Goal: Task Accomplishment & Management: Manage account settings

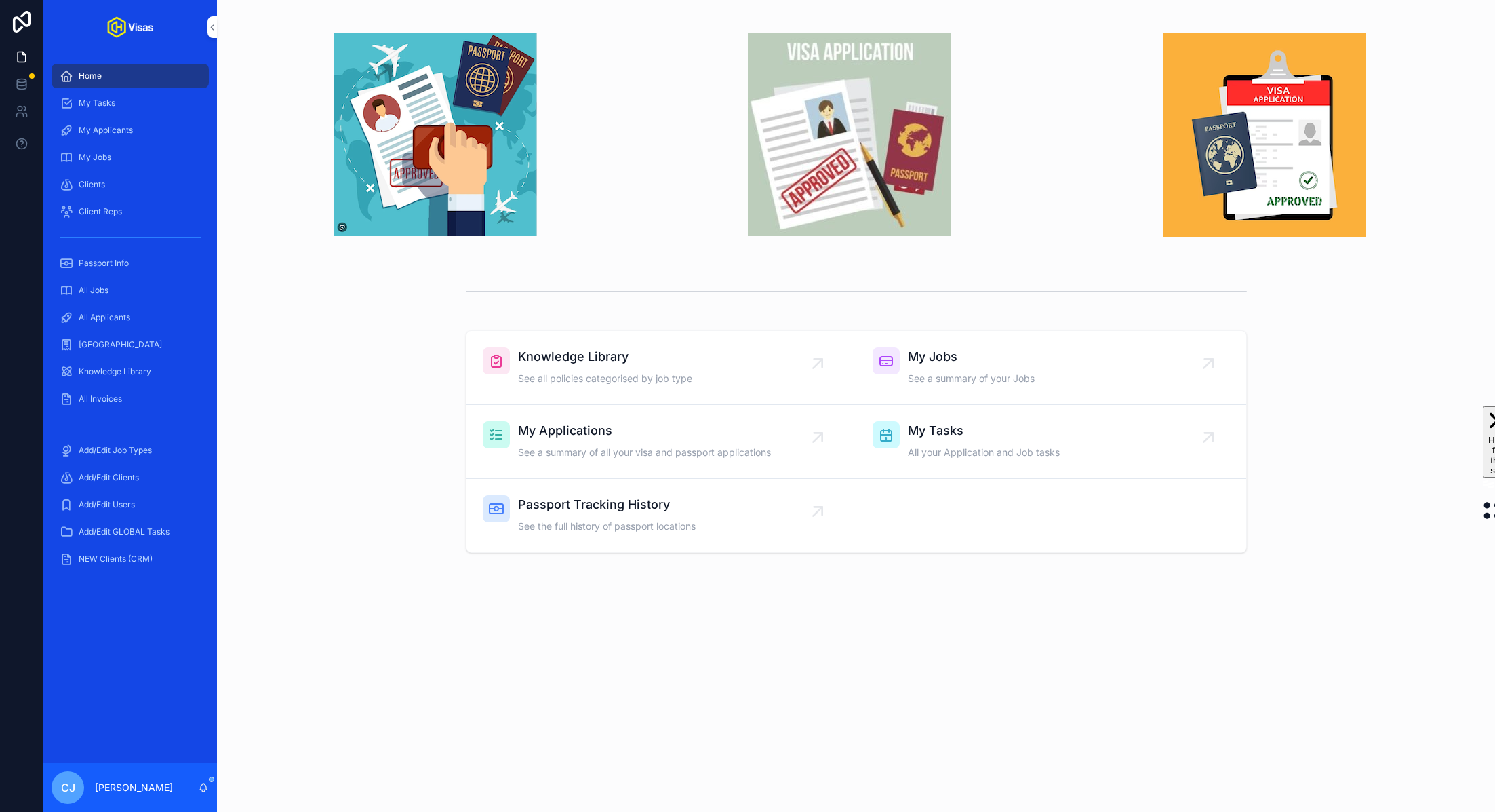
click at [172, 496] on div "Add/Edit Users" at bounding box center [130, 504] width 141 height 22
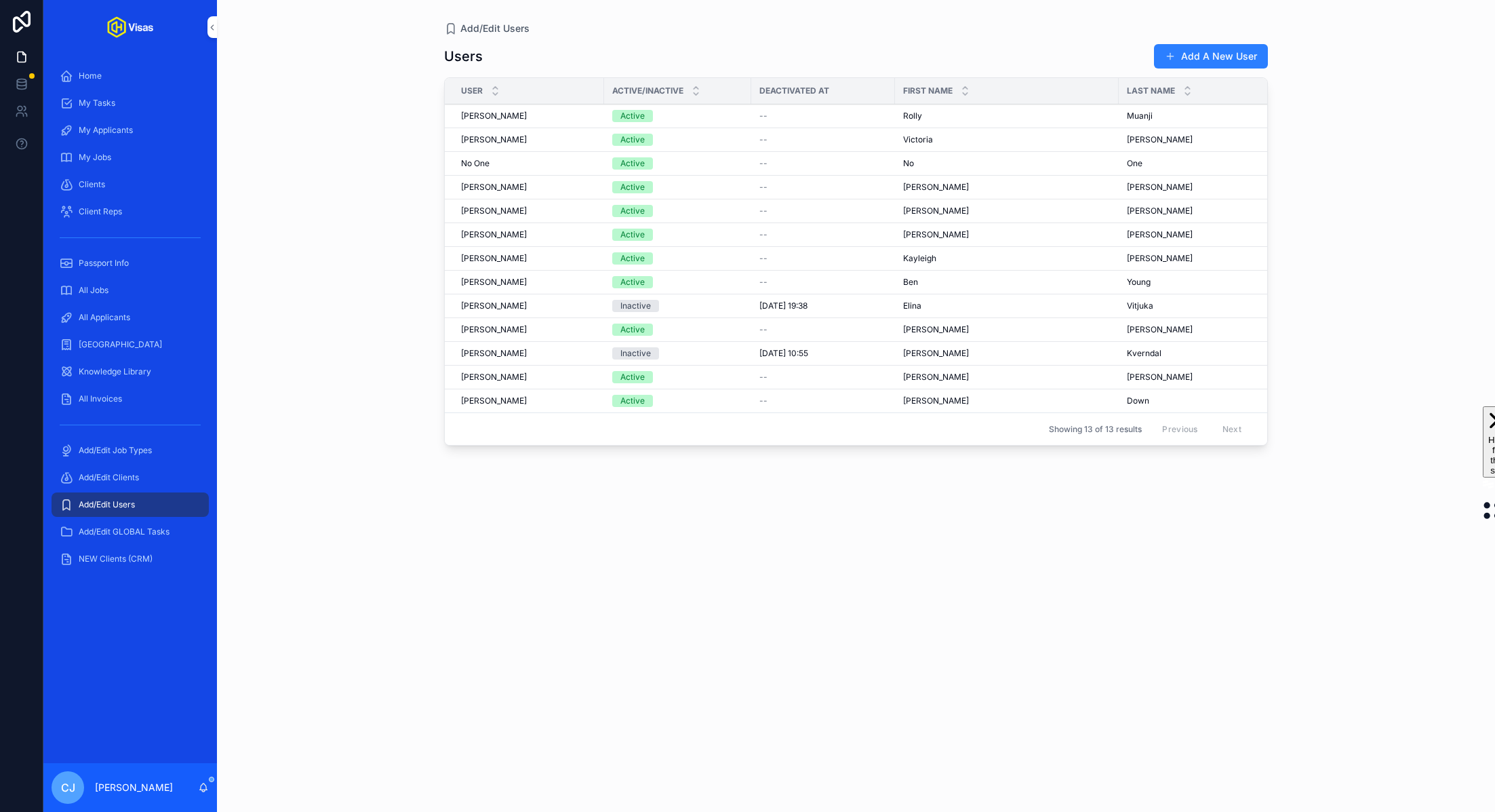
click at [906, 115] on span "Rolly" at bounding box center [913, 116] width 19 height 11
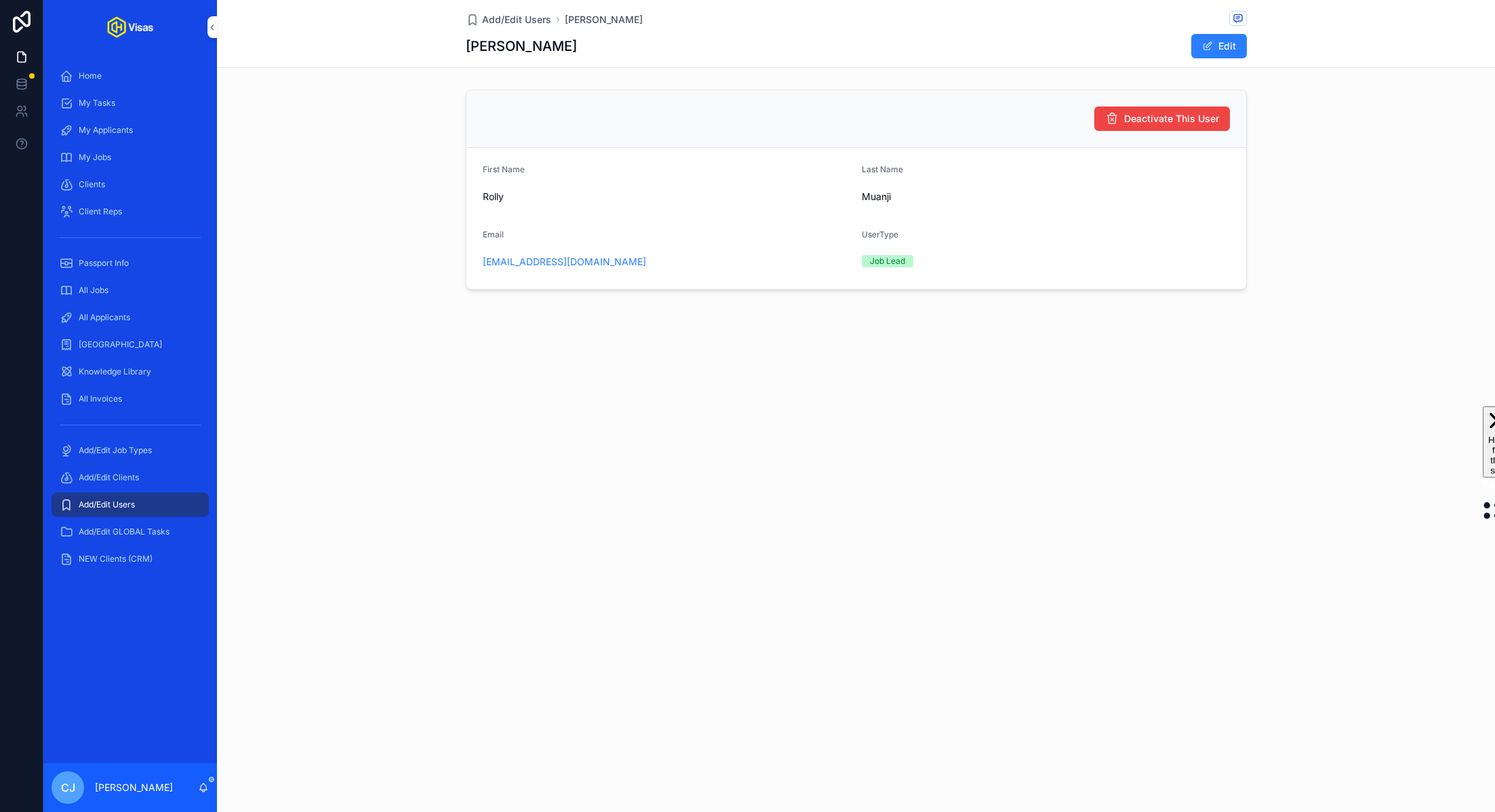
click at [1185, 118] on span "Deactivate This User" at bounding box center [1172, 119] width 95 height 14
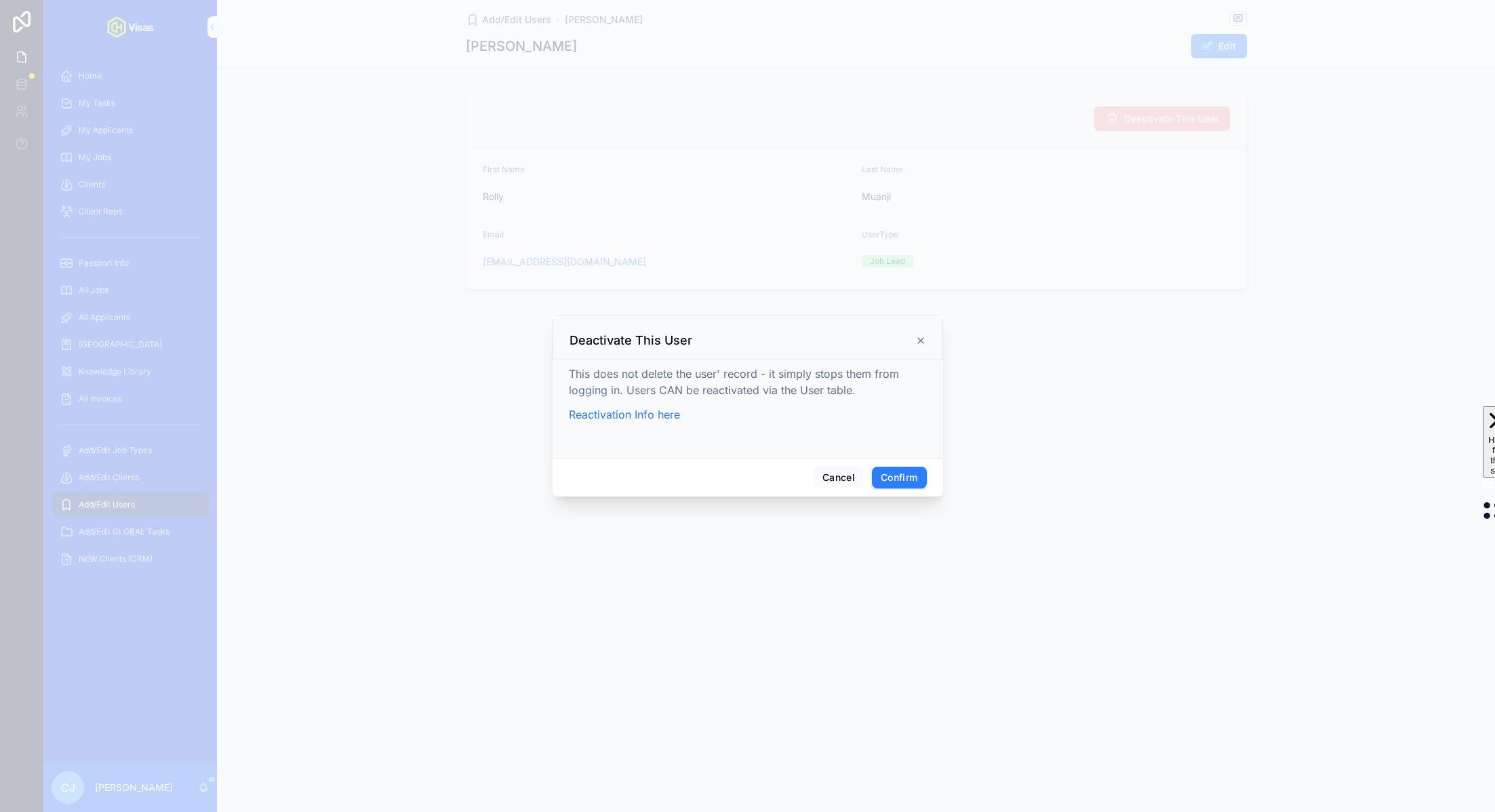
click at [895, 477] on button "Confirm" at bounding box center [899, 477] width 54 height 22
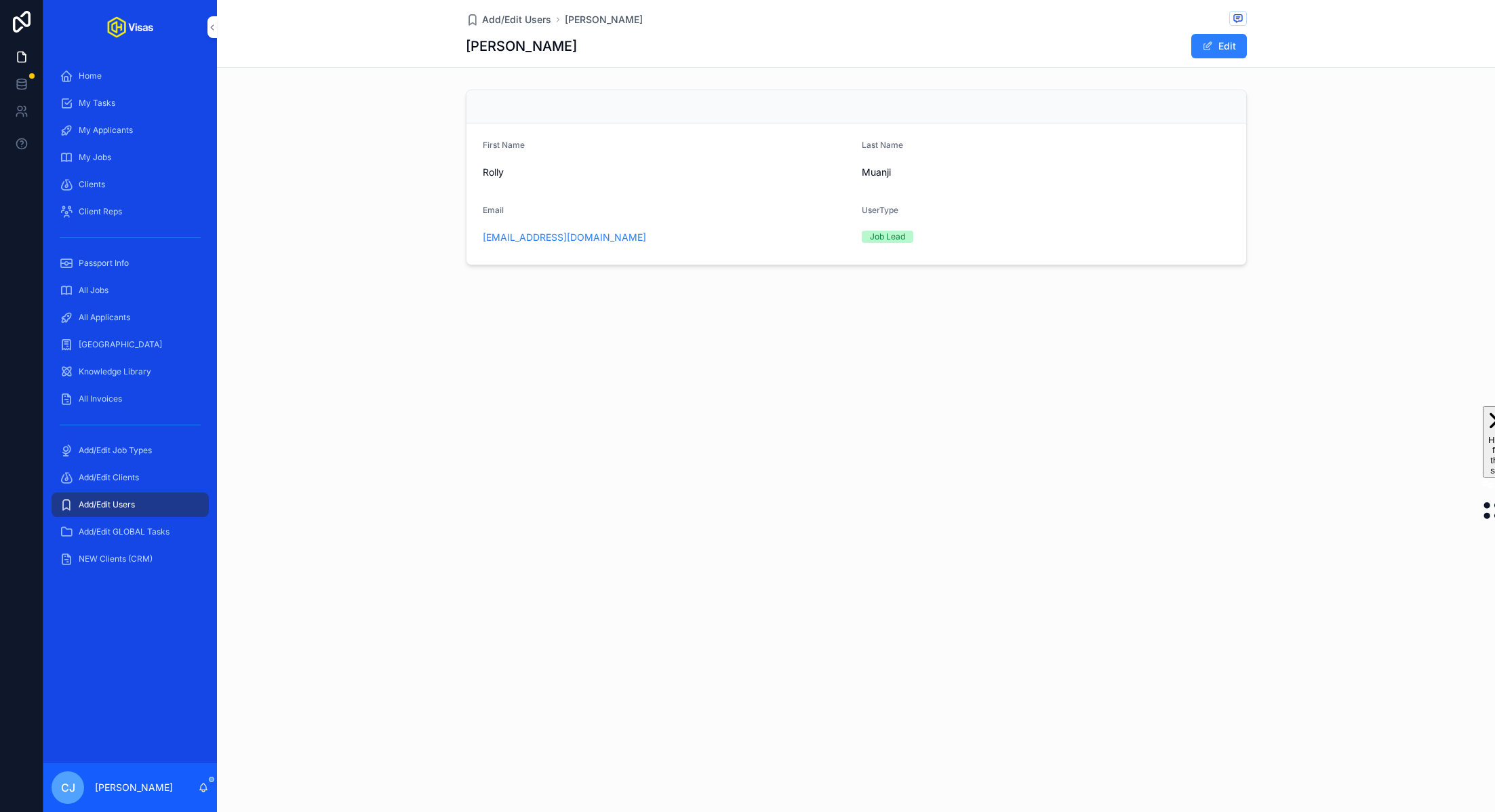
click at [124, 511] on div "Add/Edit Users" at bounding box center [130, 504] width 141 height 22
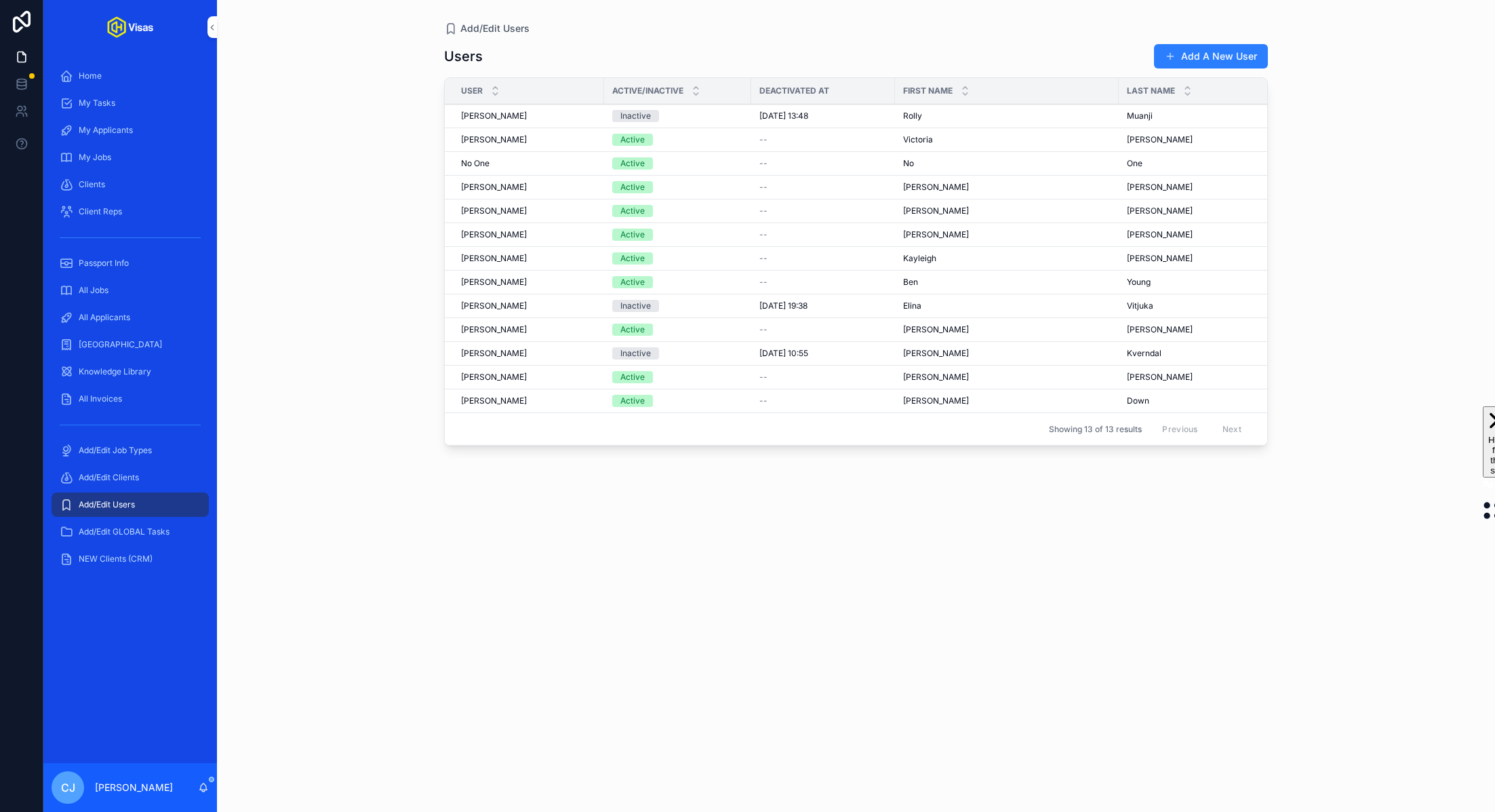
click at [114, 279] on div "All Jobs" at bounding box center [130, 290] width 141 height 22
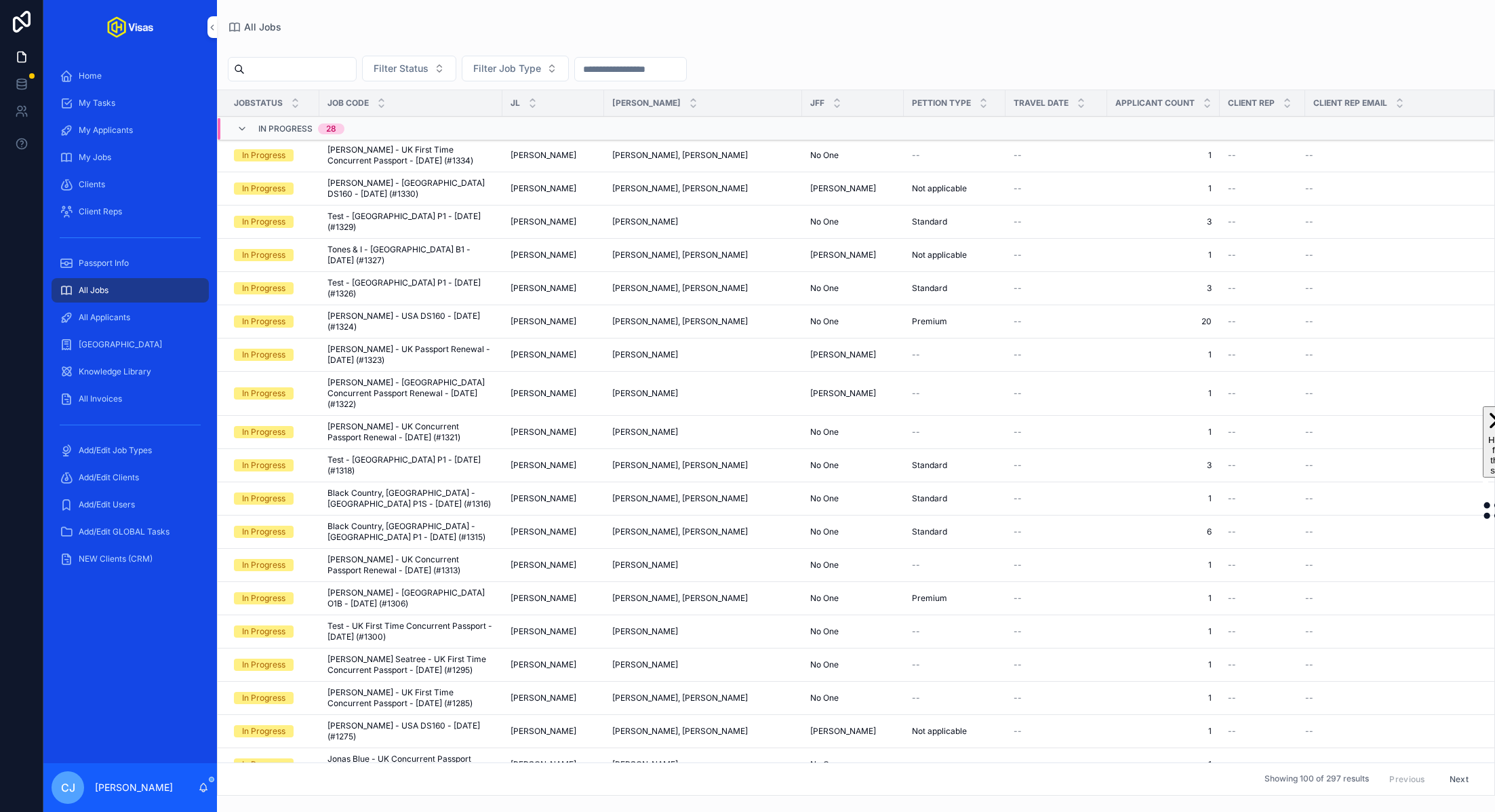
click at [316, 75] on input "scrollable content" at bounding box center [301, 69] width 111 height 19
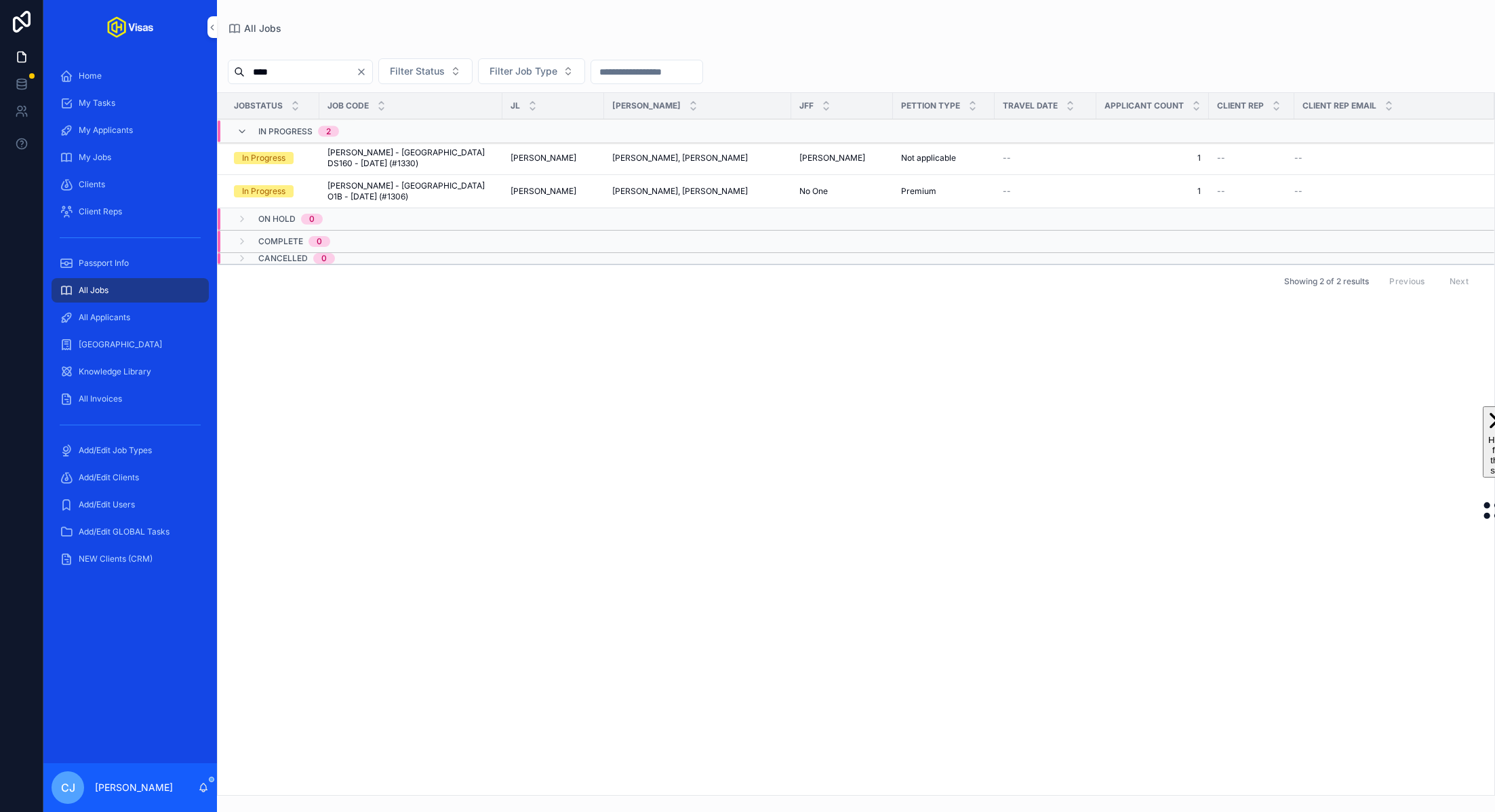
type input "****"
click at [389, 162] on span "Cameron Gower Poole - USA DS160 - Sep/25 (#1330)" at bounding box center [411, 158] width 167 height 22
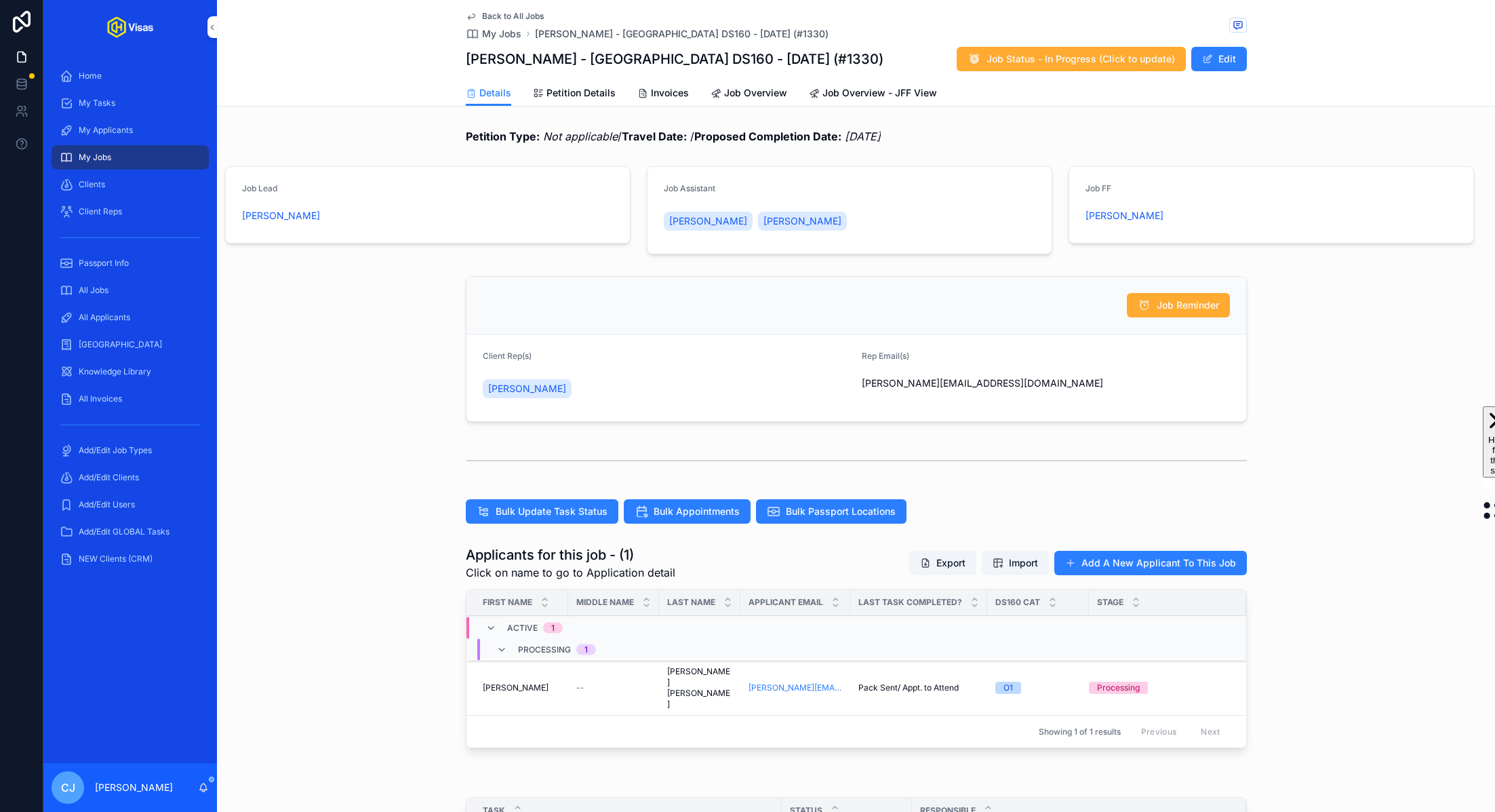
click at [623, 682] on div "--" at bounding box center [613, 687] width 74 height 11
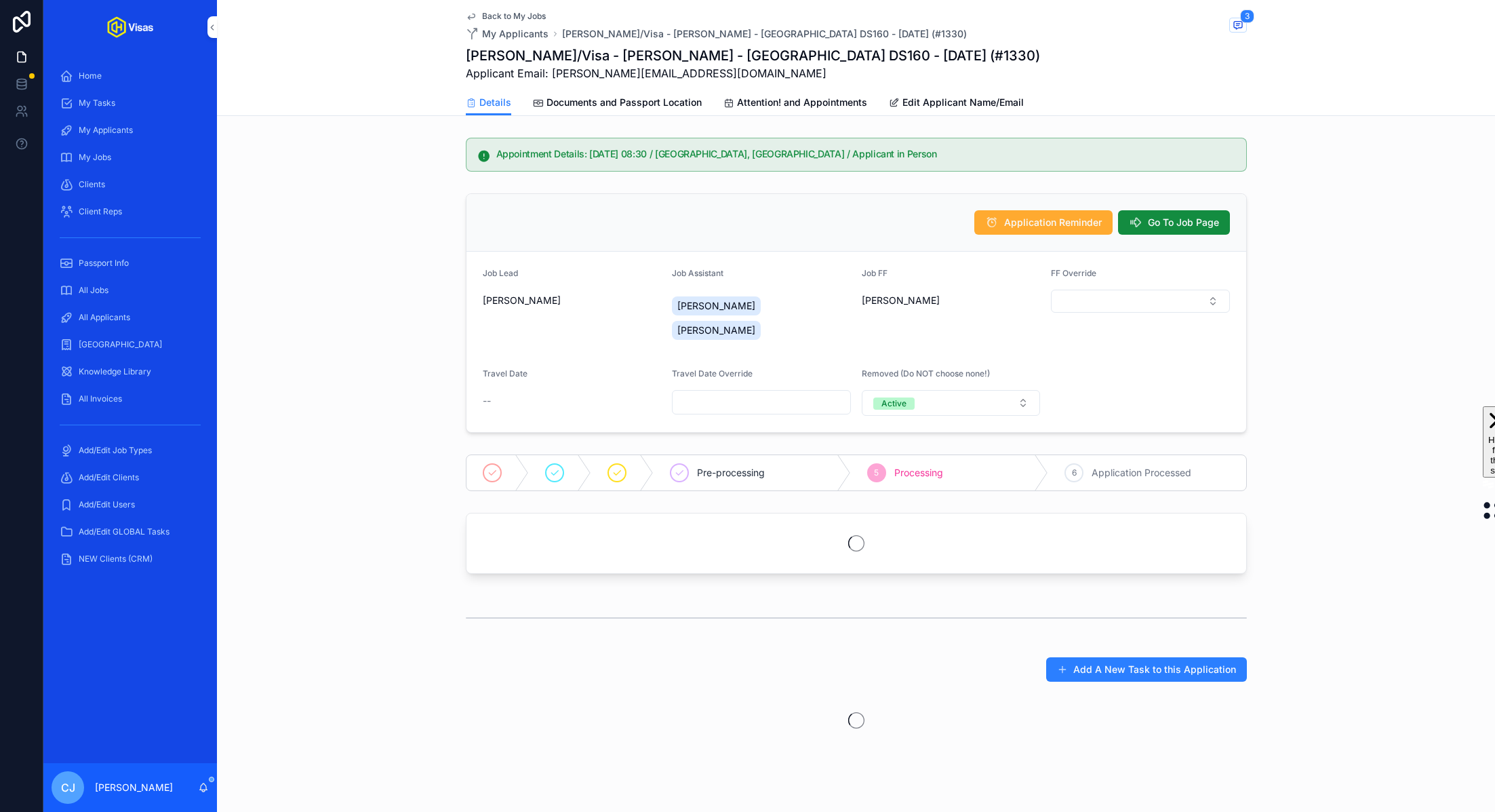
click at [684, 104] on span "Documents and Passport Location" at bounding box center [624, 103] width 155 height 14
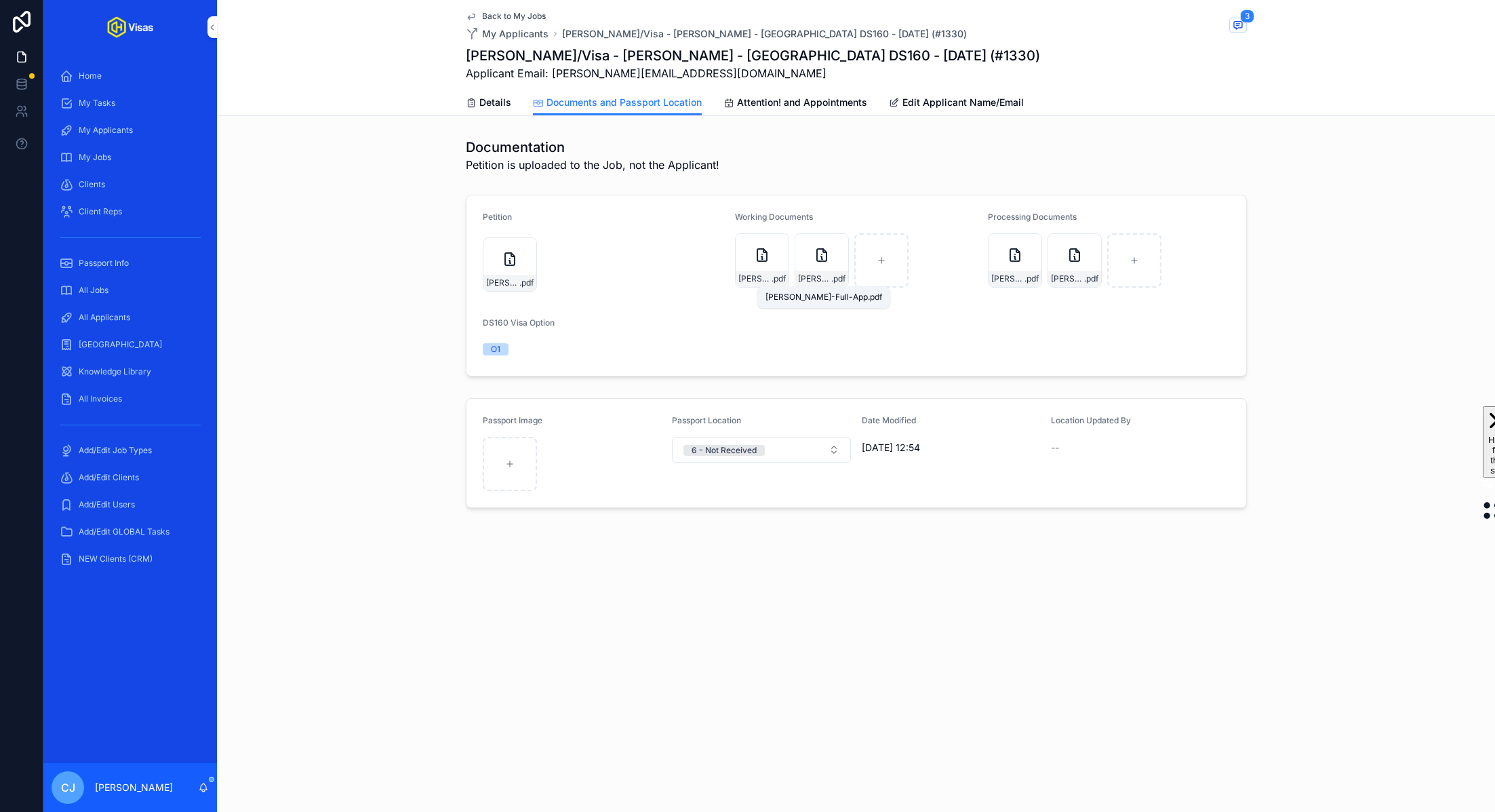
click at [814, 276] on span "GOWER-POOLE-Full-App" at bounding box center [814, 278] width 33 height 11
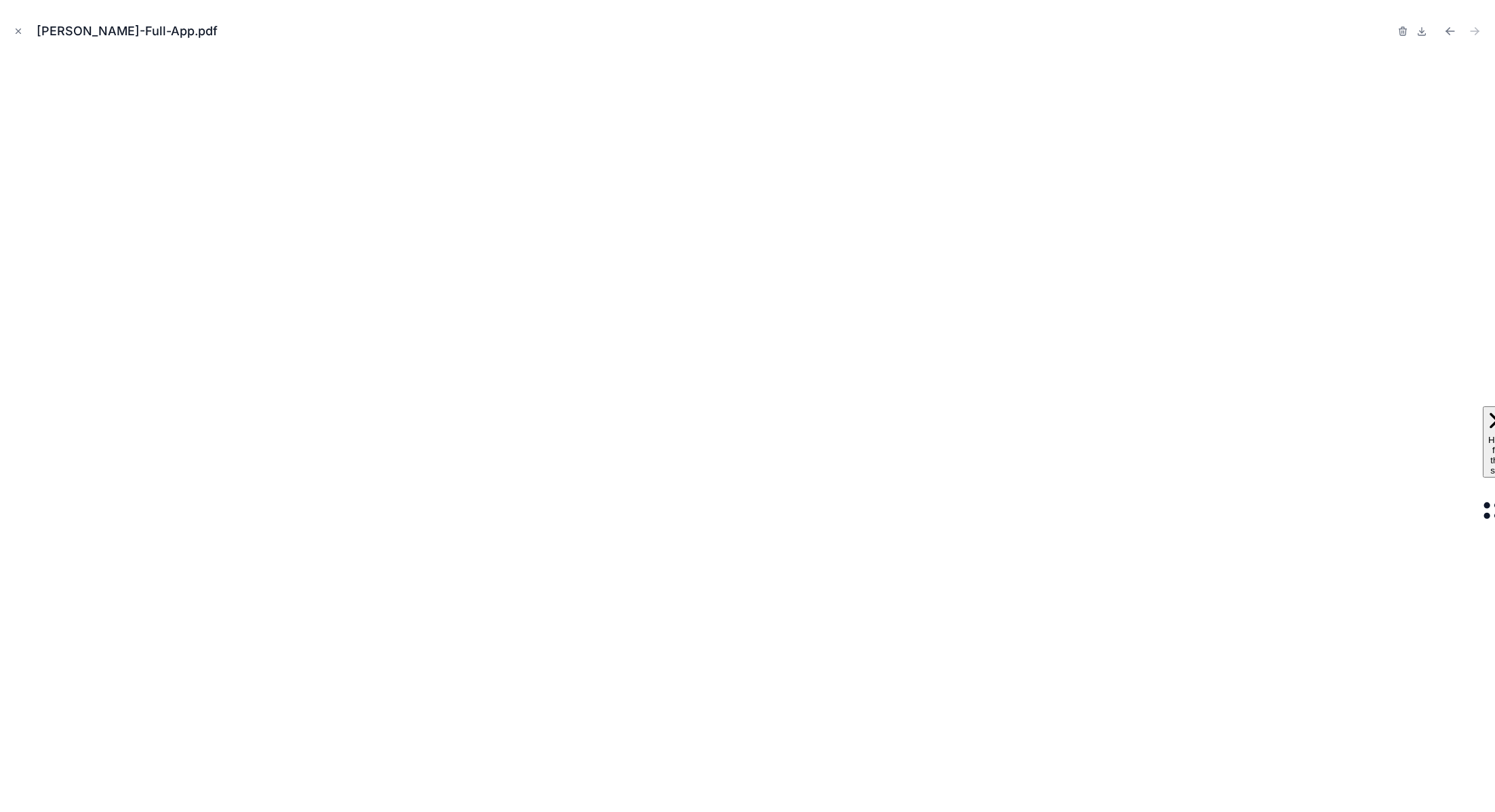
click at [19, 27] on icon "Close modal" at bounding box center [19, 31] width 9 height 9
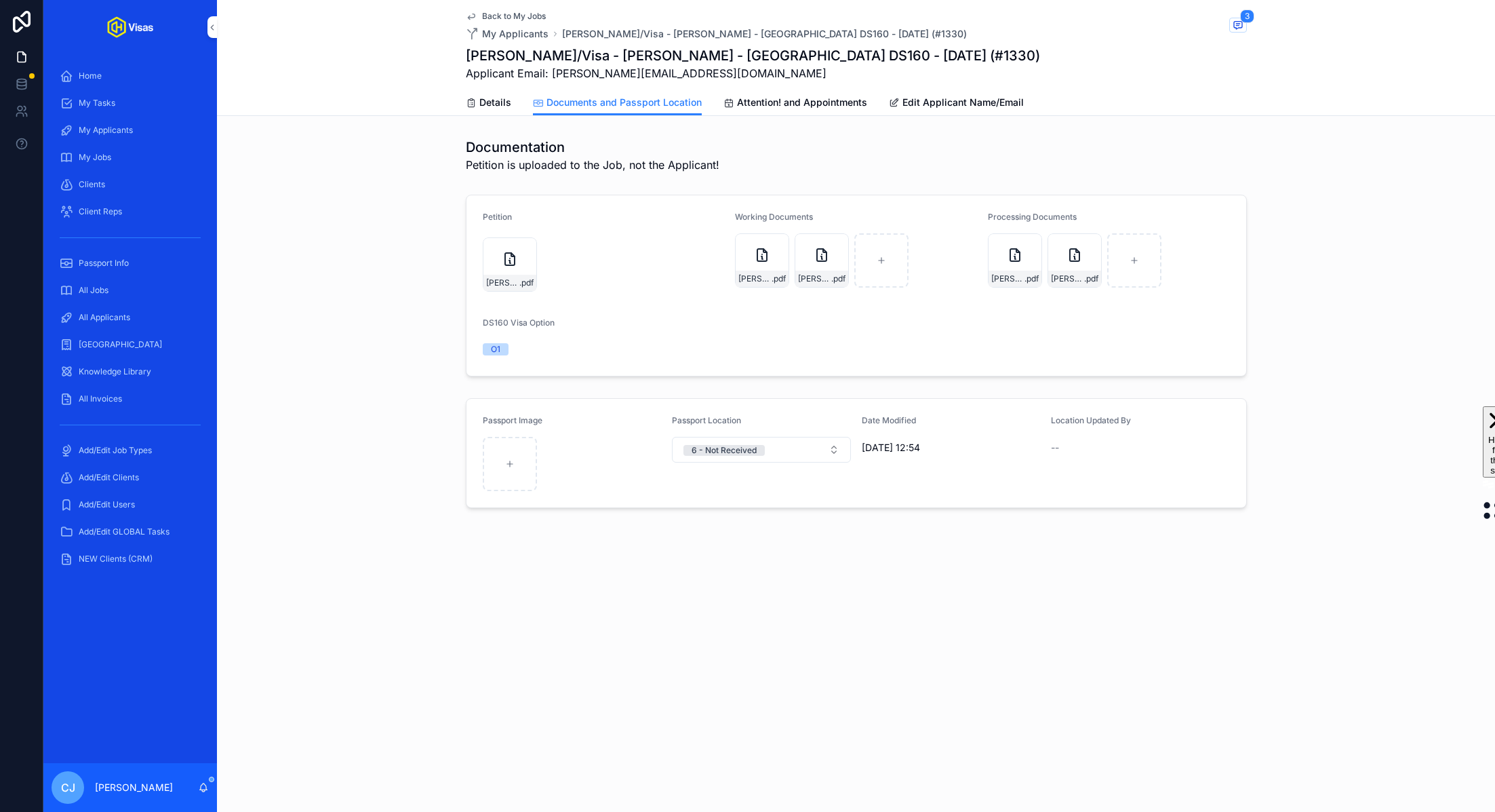
click at [108, 286] on span "All Jobs" at bounding box center [94, 290] width 30 height 11
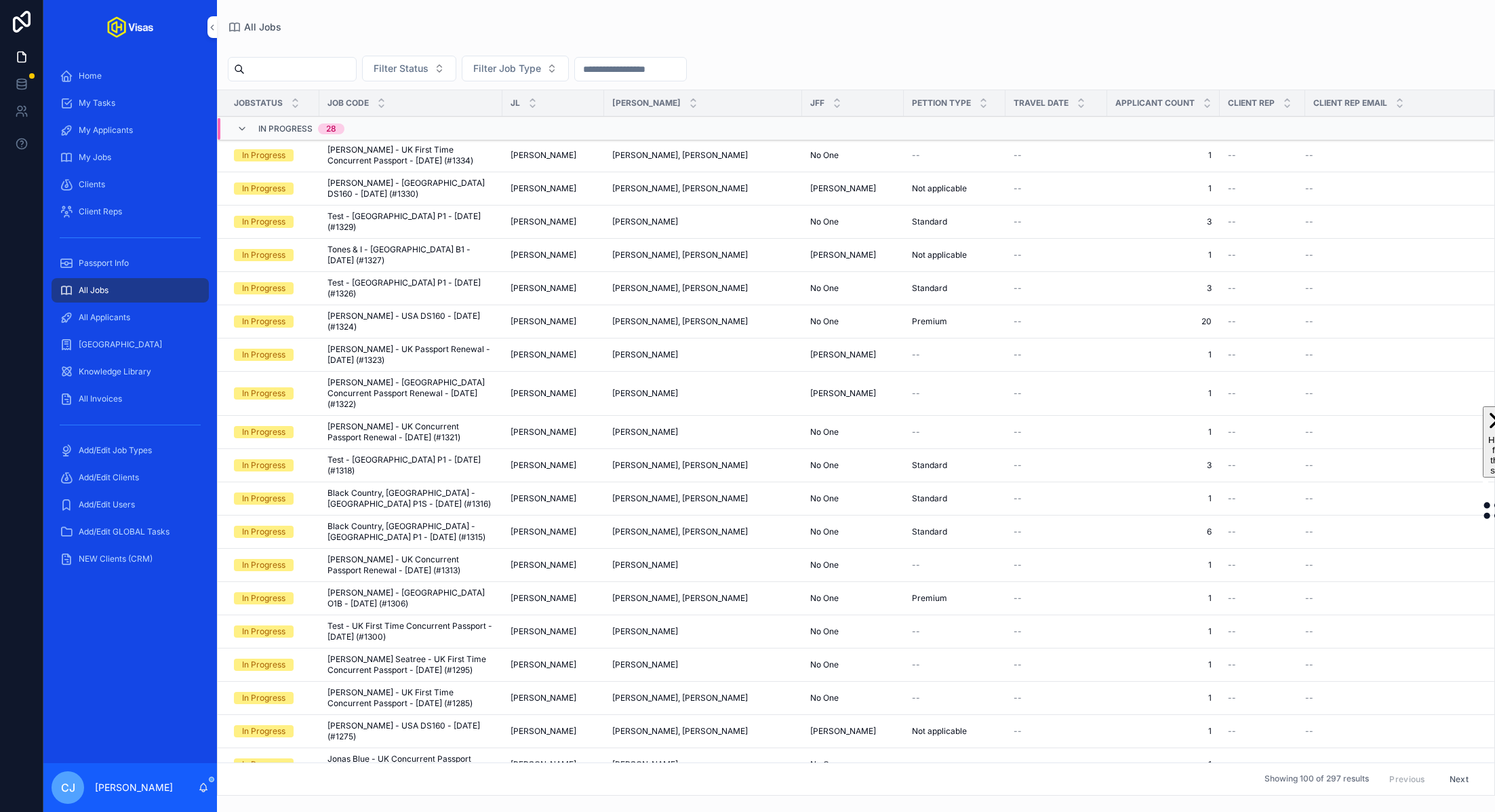
click at [316, 72] on input "scrollable content" at bounding box center [301, 69] width 111 height 19
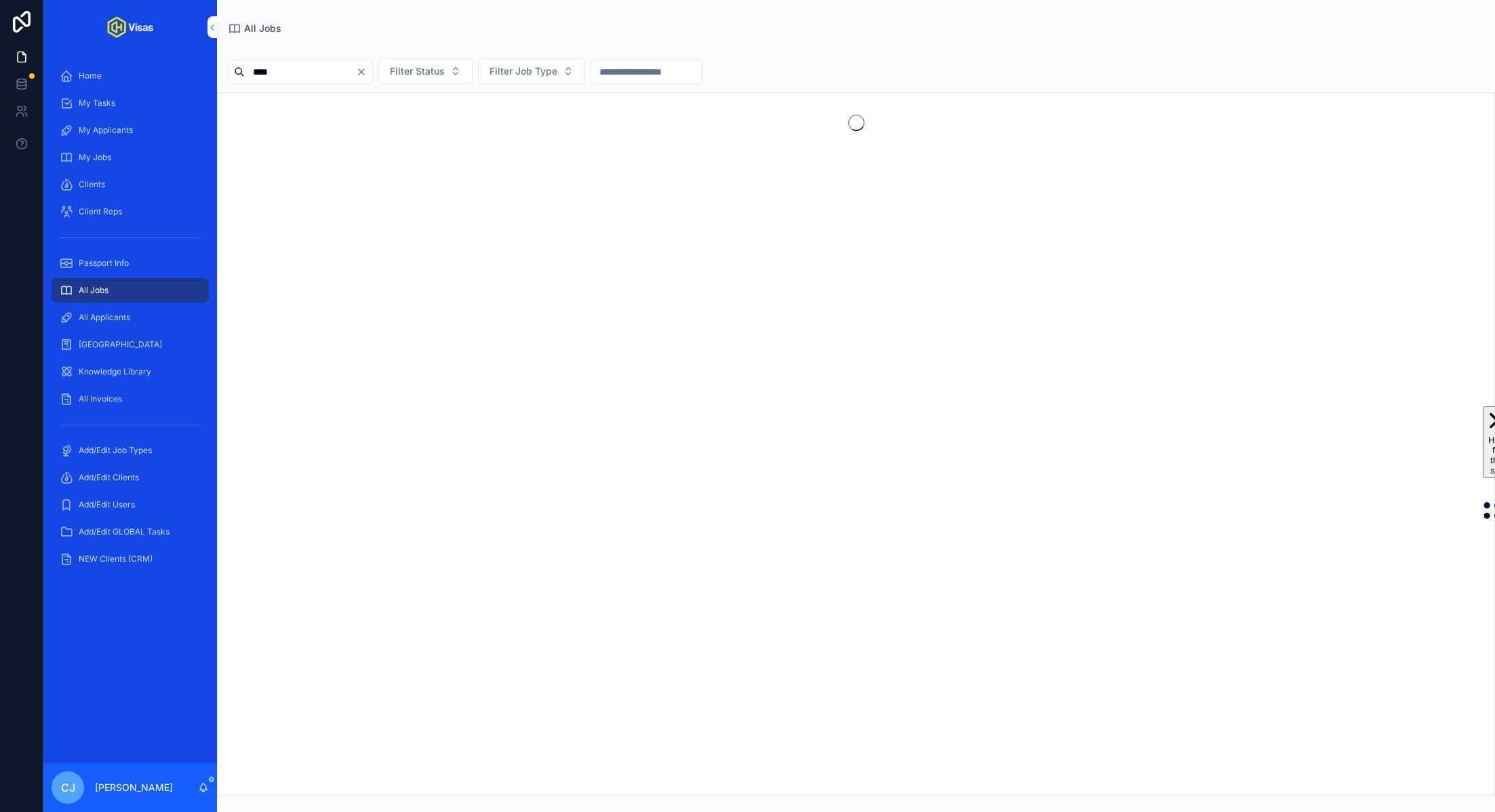
type input "*****"
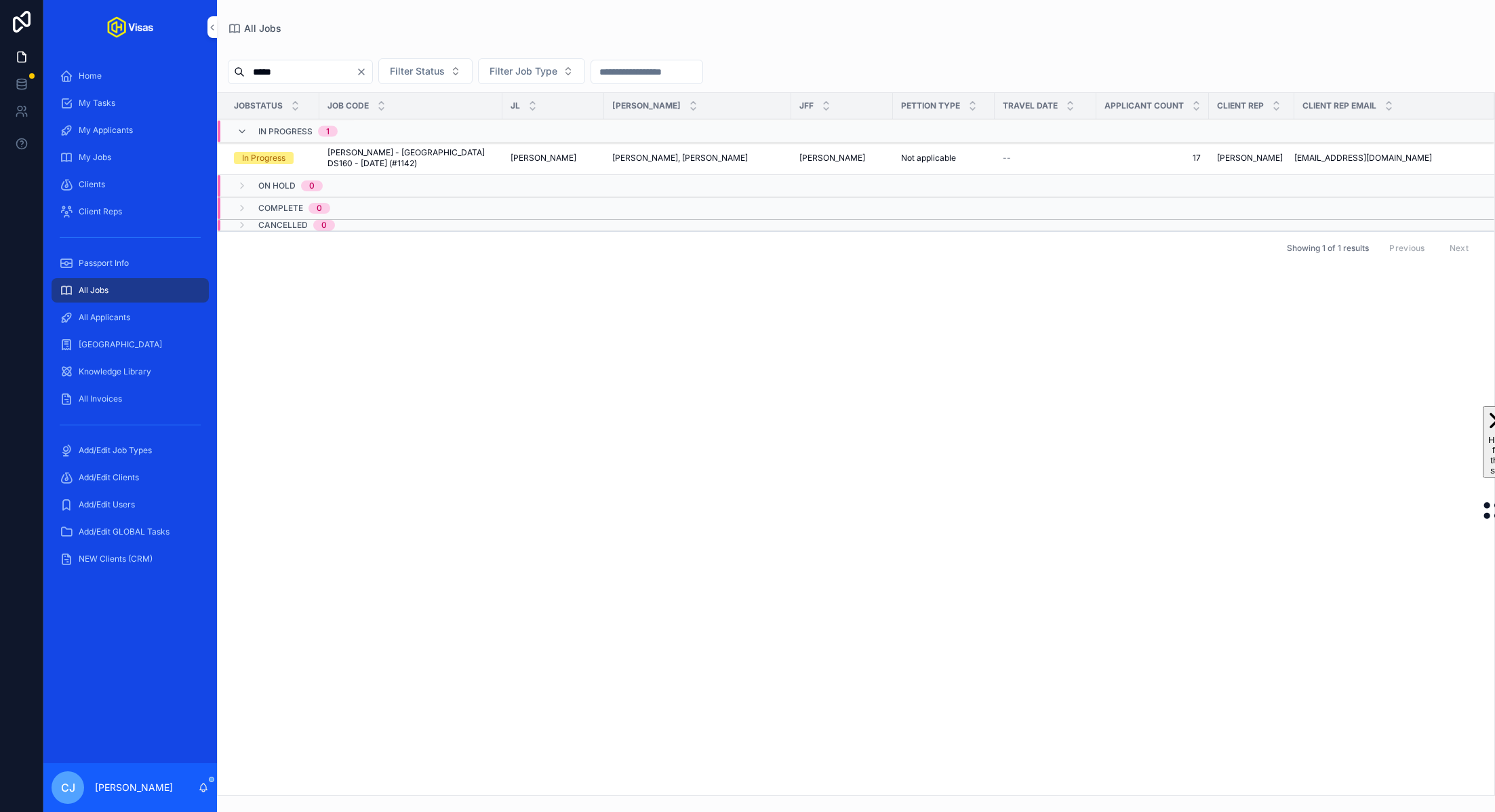
click at [363, 152] on span "Niall Horan - USA DS160 - Apr/25 (#1142)" at bounding box center [411, 158] width 167 height 22
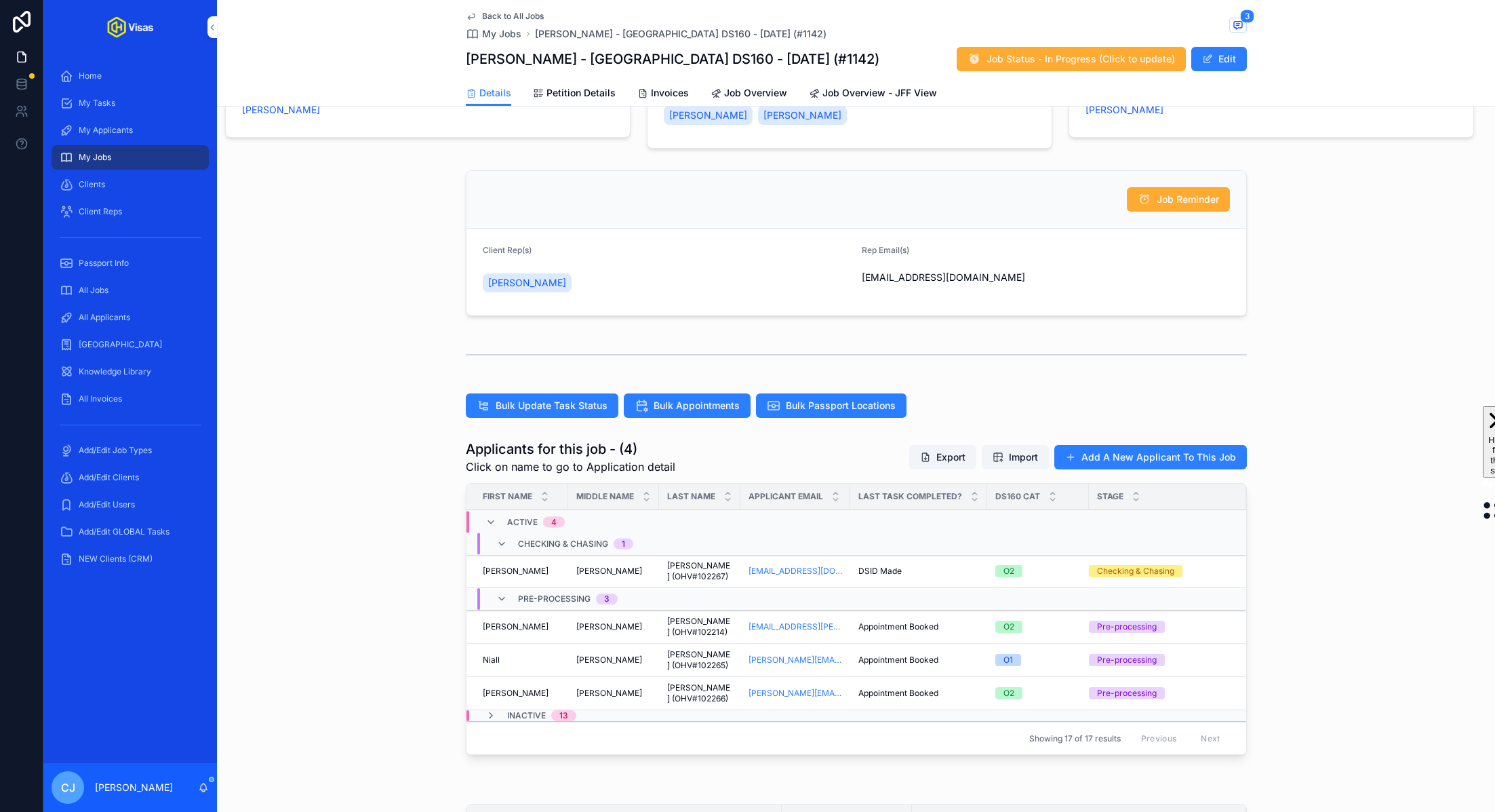
scroll to position [255, 0]
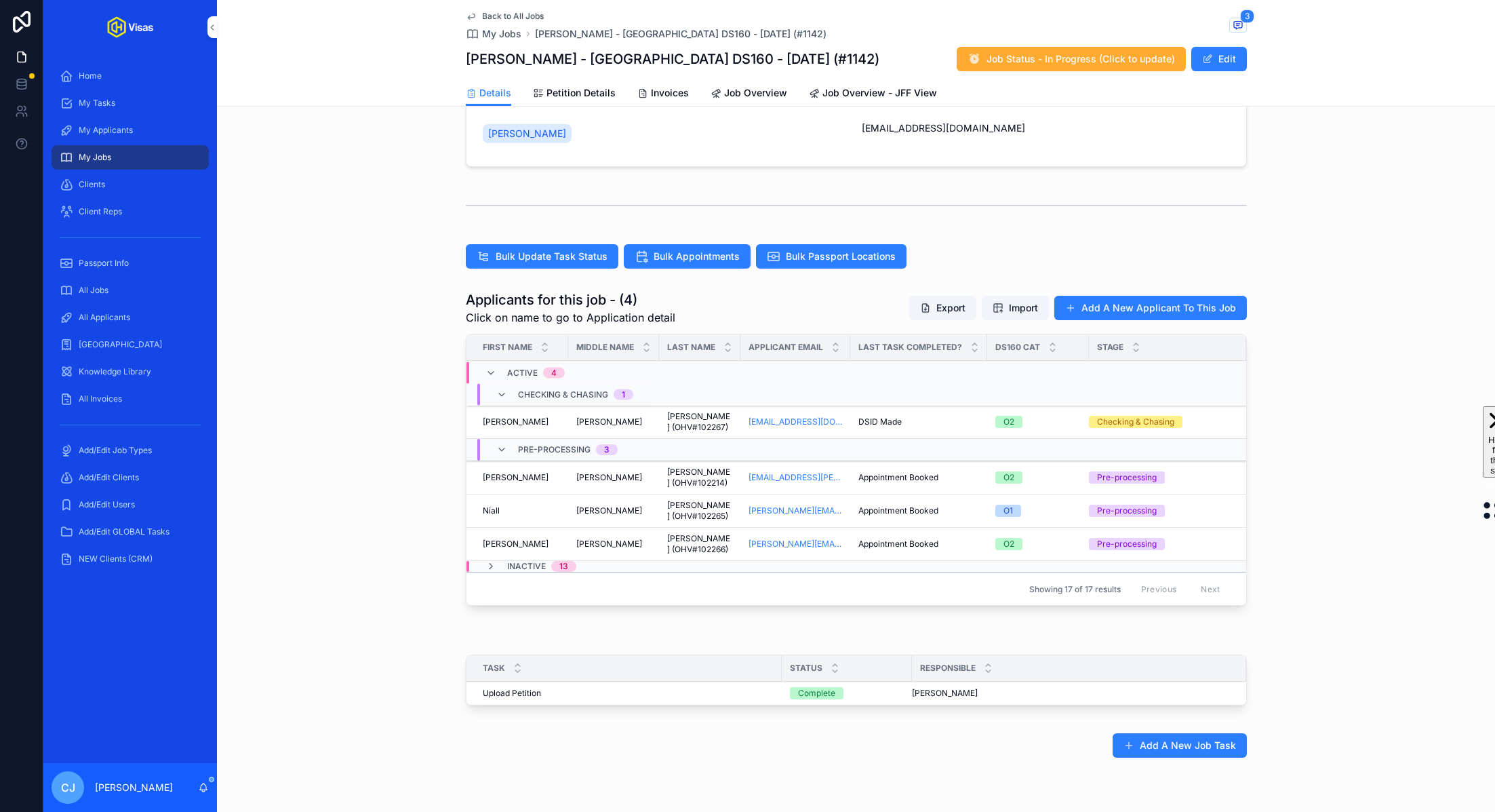
click at [682, 471] on span "Carr (OHV#102214)" at bounding box center [700, 477] width 65 height 22
click at [678, 500] on span "Horan (OHV#102265)" at bounding box center [700, 510] width 65 height 22
click at [678, 533] on span "Symington (OHV#102266)" at bounding box center [700, 544] width 65 height 22
click at [101, 295] on span "All Jobs" at bounding box center [94, 290] width 30 height 11
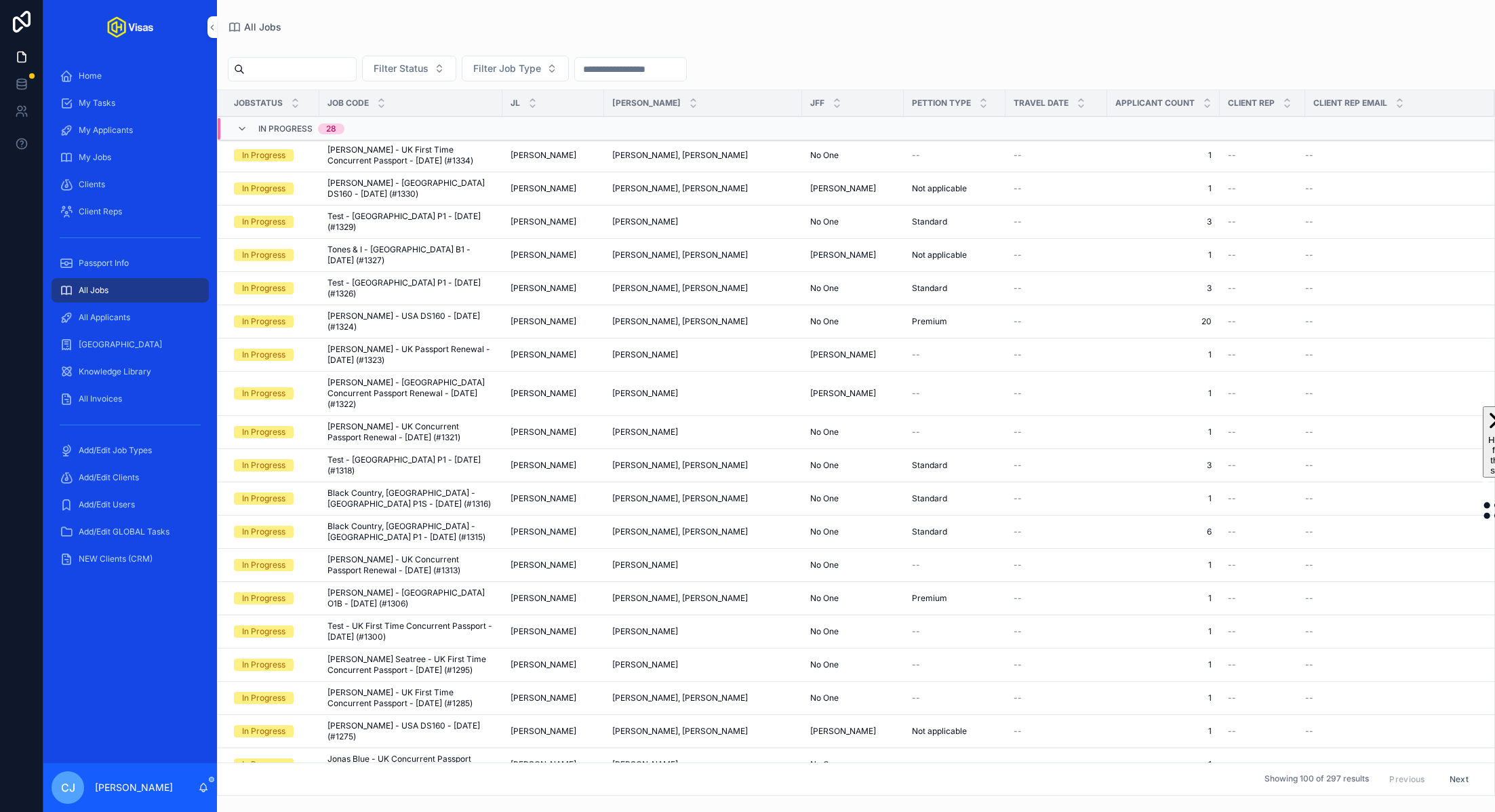
click at [312, 69] on input "scrollable content" at bounding box center [301, 69] width 111 height 19
type input "********"
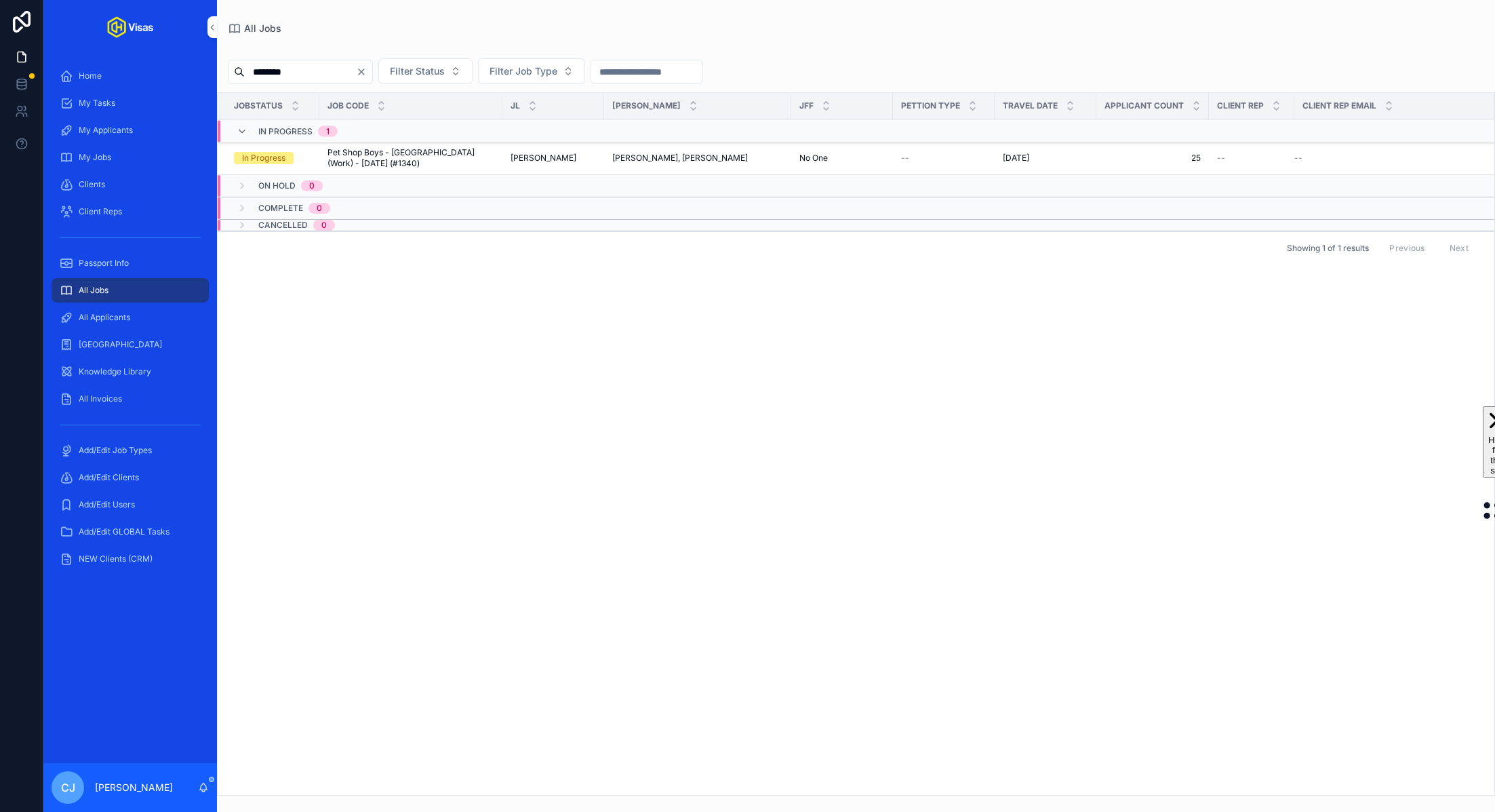
click at [427, 152] on span "Pet Shop Boys - [GEOGRAPHIC_DATA] (Work) - [DATE] (#1340)" at bounding box center [411, 158] width 167 height 22
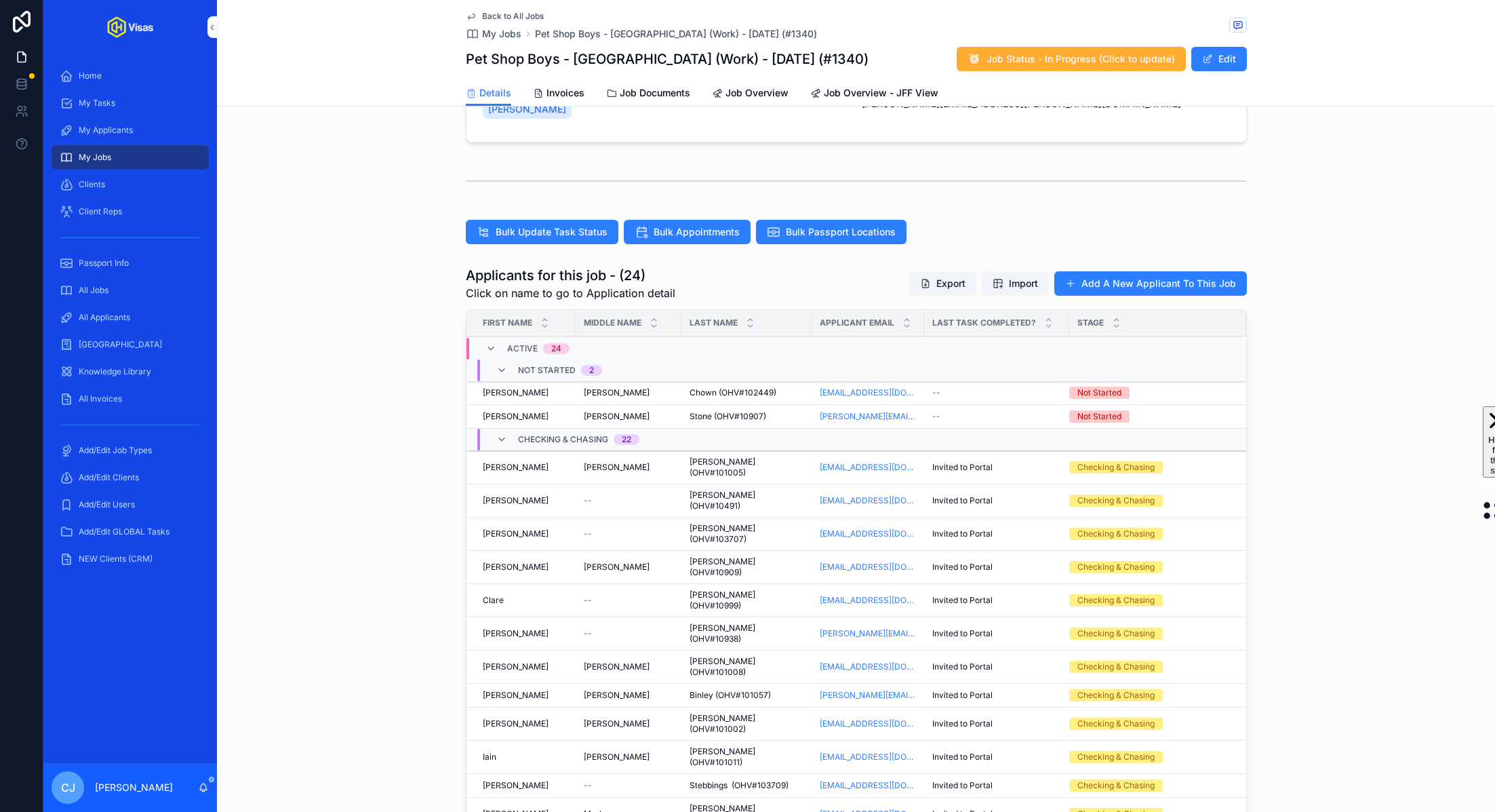
scroll to position [404, 0]
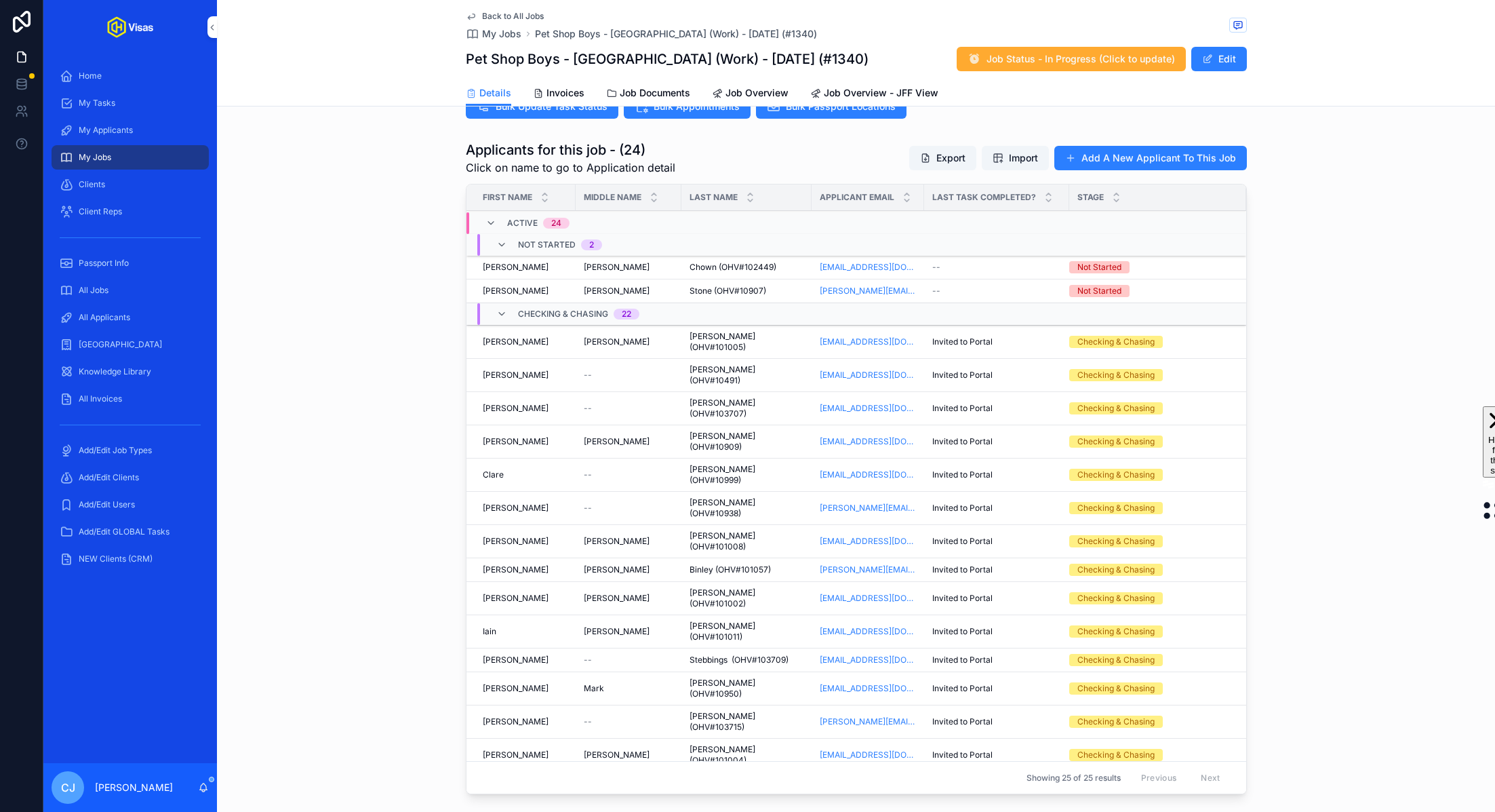
click at [718, 711] on span "[PERSON_NAME] (OHV#103715)" at bounding box center [746, 722] width 114 height 22
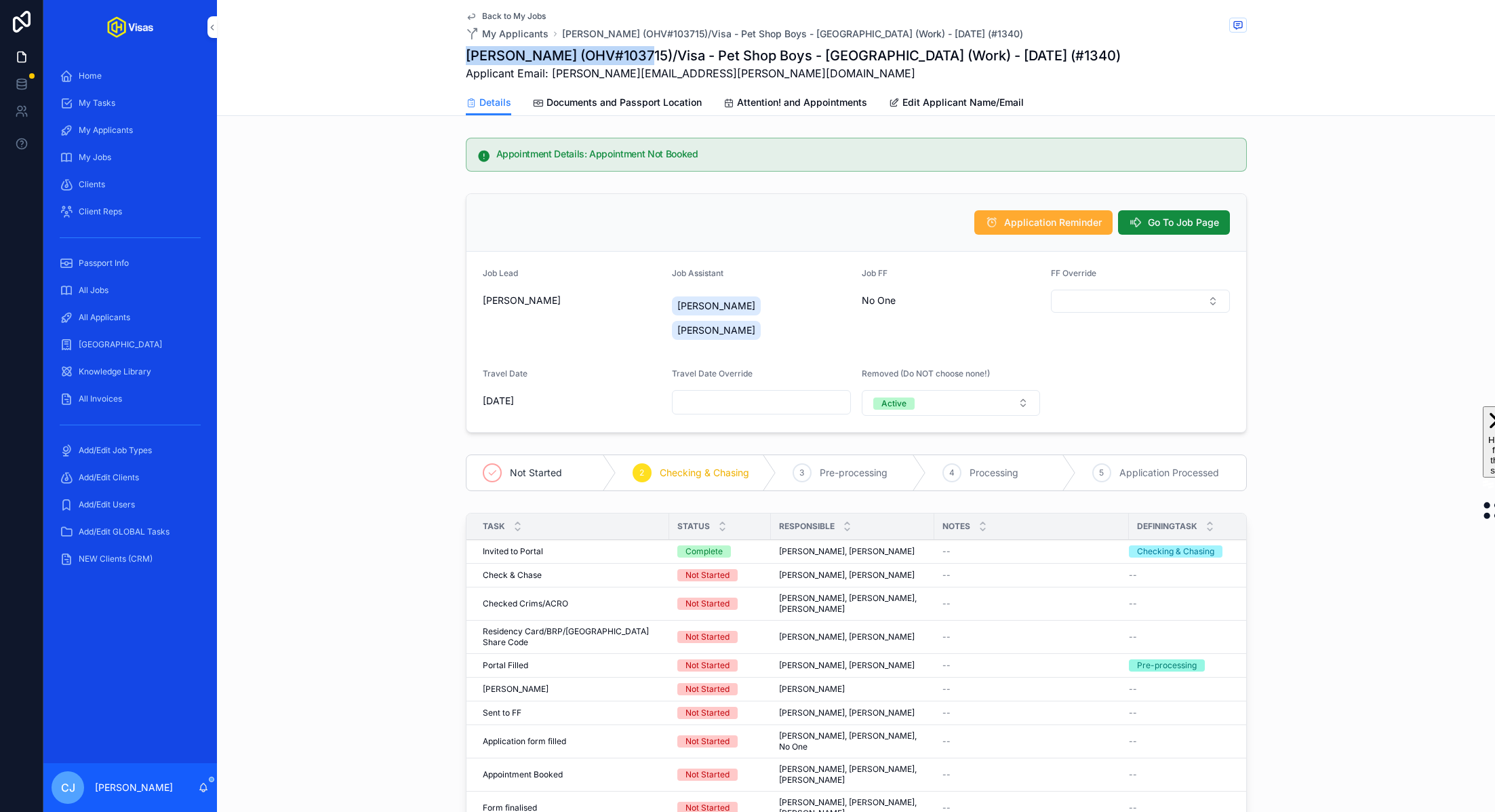
drag, startPoint x: 626, startPoint y: 56, endPoint x: 464, endPoint y: 54, distance: 162.0
click at [464, 54] on div "Back to My Jobs My Applicants Joe Byrne (OHV#103715)/Visa - Pet Shop Boys - Jap…" at bounding box center [856, 58] width 1278 height 116
copy h1 "Joe Byrne (OHV#103715)"
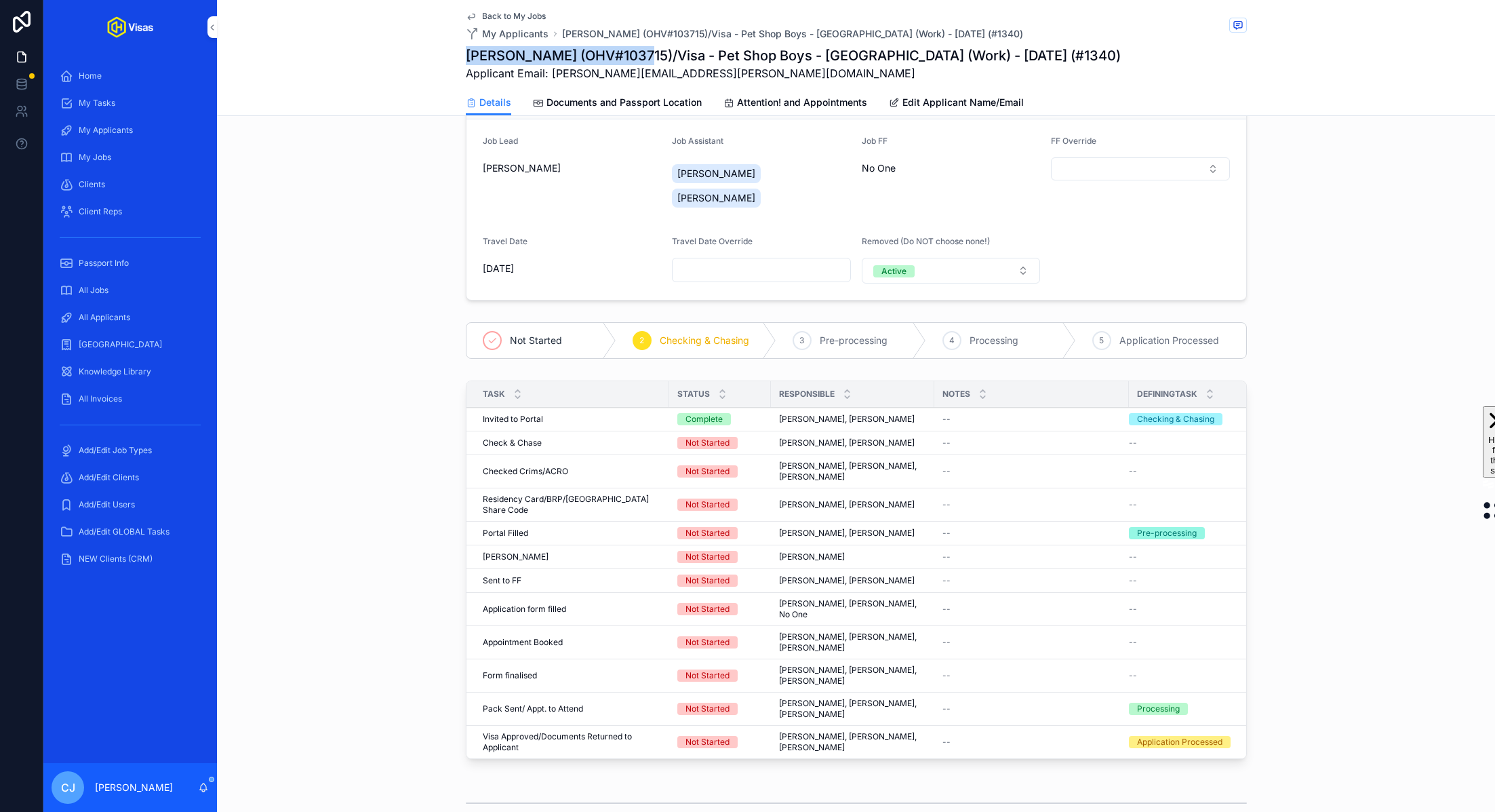
scroll to position [204, 0]
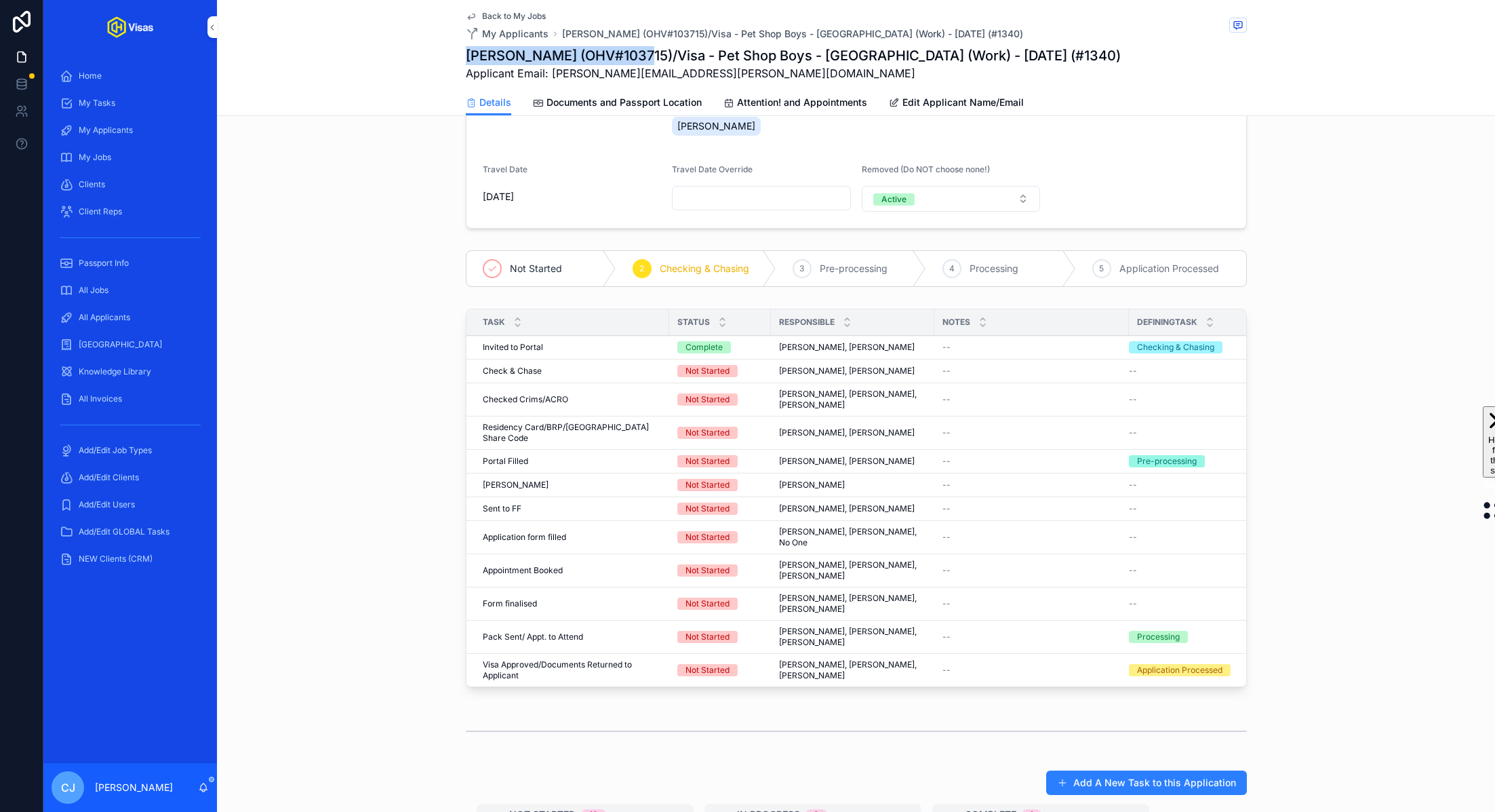
click at [598, 57] on h1 "Joe Byrne (OHV#103715)/Visa - Pet Shop Boys - Japan (Work) - Oct/25 (#1340)" at bounding box center [793, 56] width 655 height 19
drag, startPoint x: 721, startPoint y: 73, endPoint x: 551, endPoint y: 71, distance: 170.0
click at [551, 71] on span "Applicant Email: Joe.Byrne@psiproduction.com" at bounding box center [793, 73] width 655 height 16
copy span "[PERSON_NAME][EMAIL_ADDRESS][PERSON_NAME][DOMAIN_NAME]"
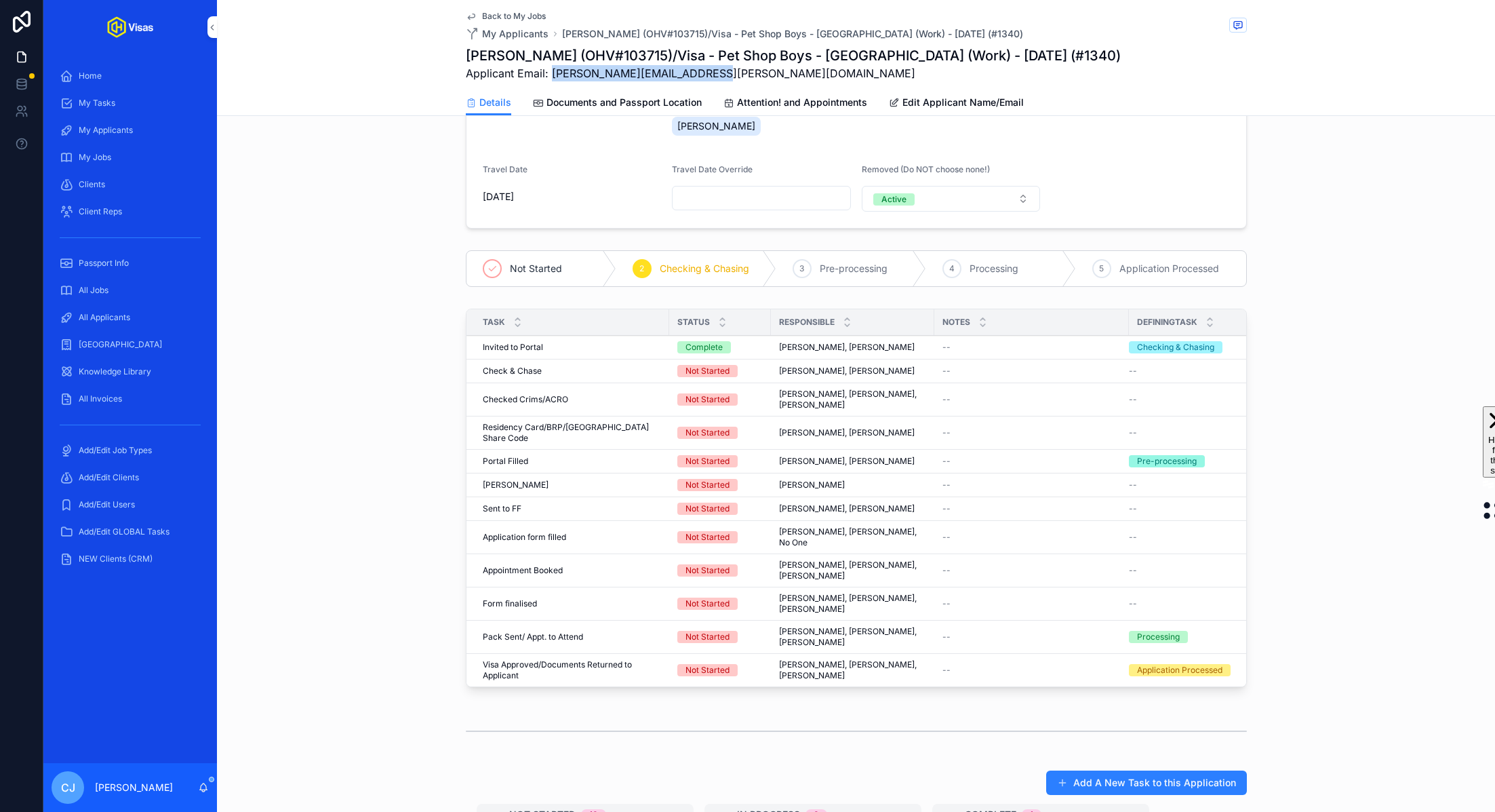
scroll to position [0, 0]
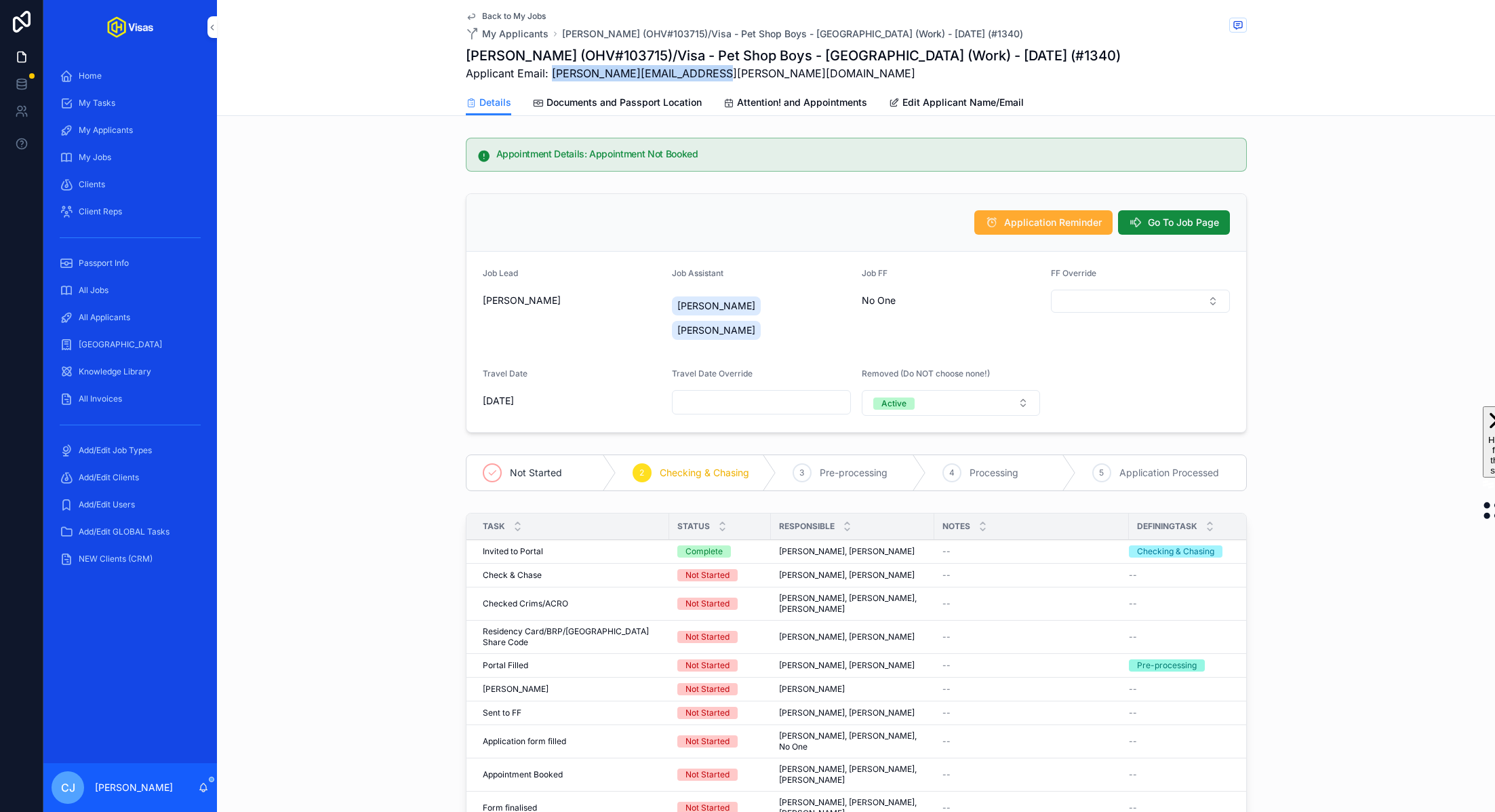
click at [1199, 213] on button "Go To Job Page" at bounding box center [1174, 223] width 112 height 25
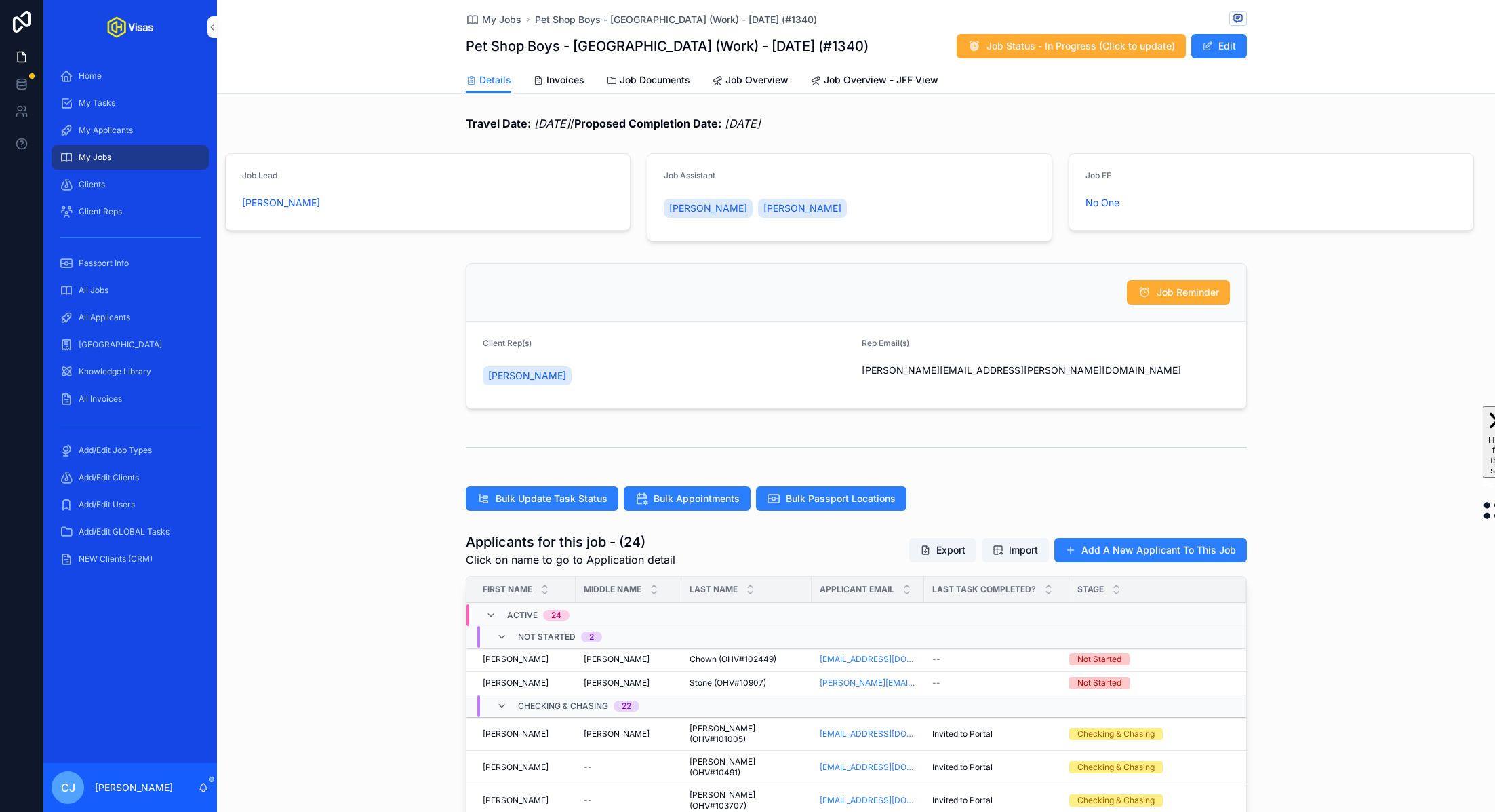
scroll to position [354, 0]
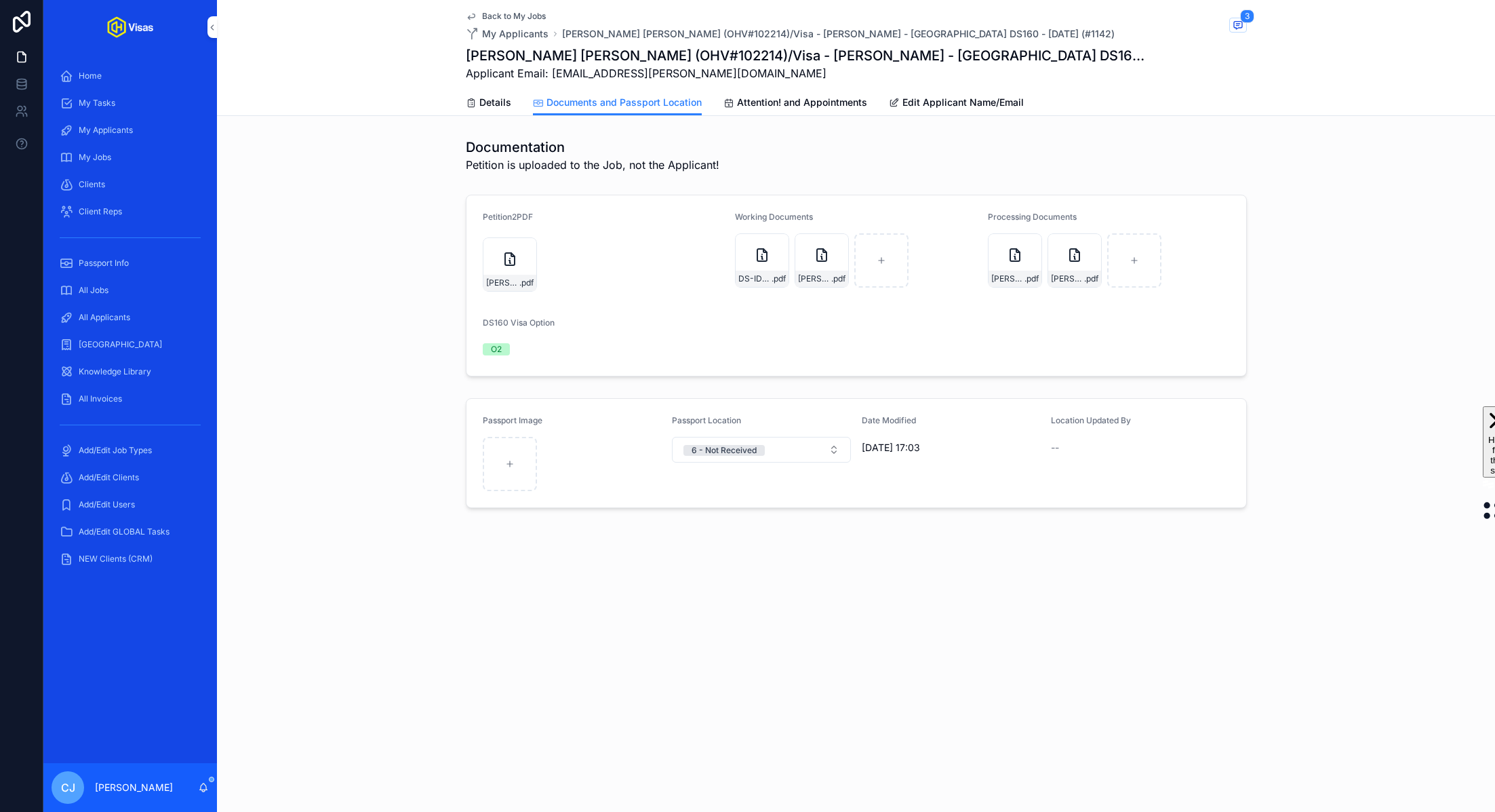
click at [0, 0] on icon "scrollable content" at bounding box center [0, 0] width 0 height 0
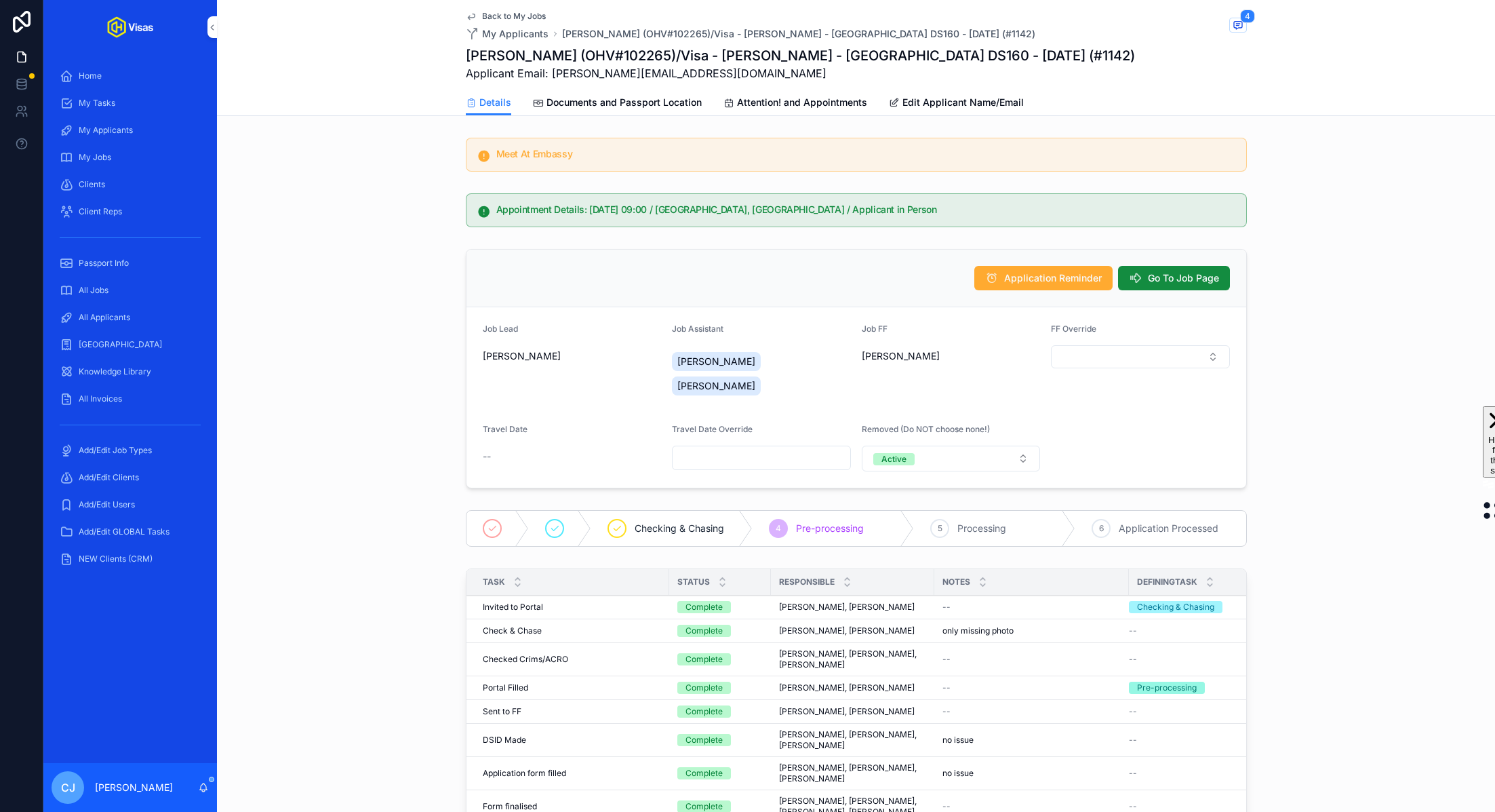
click at [668, 104] on span "Documents and Passport Location" at bounding box center [624, 103] width 155 height 14
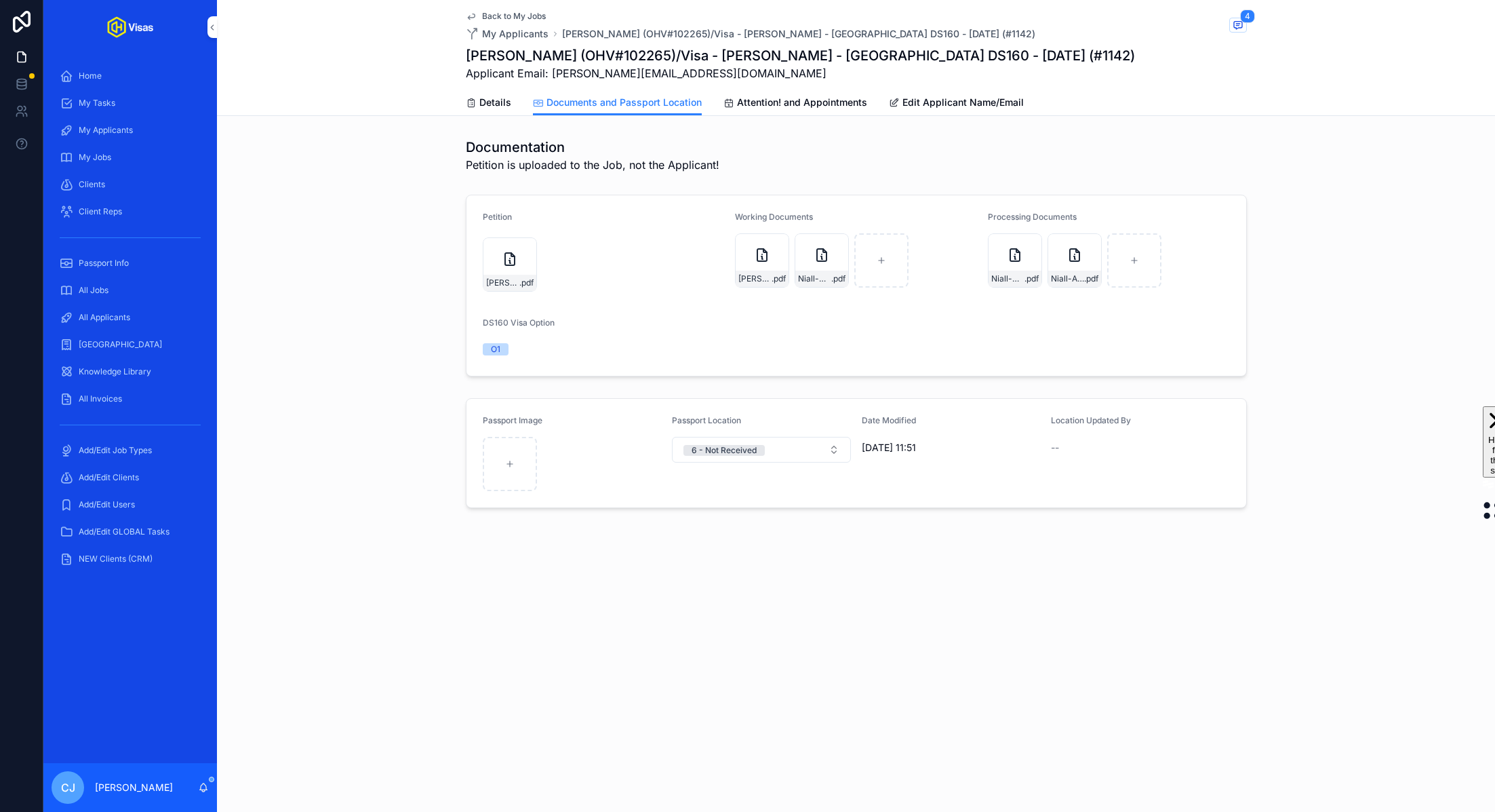
click at [0, 0] on icon "scrollable content" at bounding box center [0, 0] width 0 height 0
click at [1265, 348] on div "Petition HORAN--Niall-20250825-O1-exp-09-30-2028 .pdf Working Documents HORAN-D…" at bounding box center [856, 285] width 1278 height 193
click at [0, 0] on icon "scrollable content" at bounding box center [0, 0] width 0 height 0
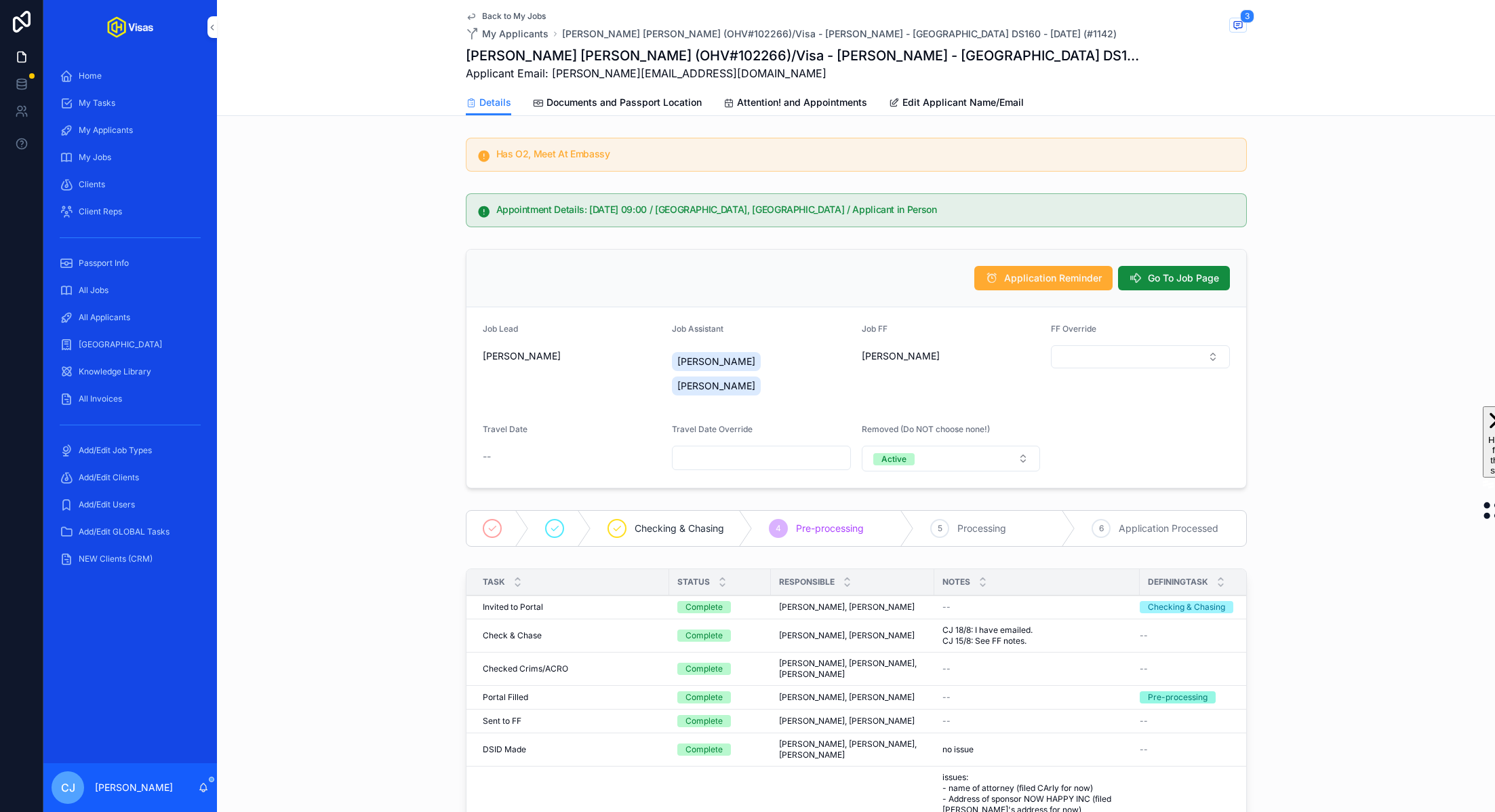
click at [657, 104] on span "Documents and Passport Location" at bounding box center [624, 103] width 155 height 14
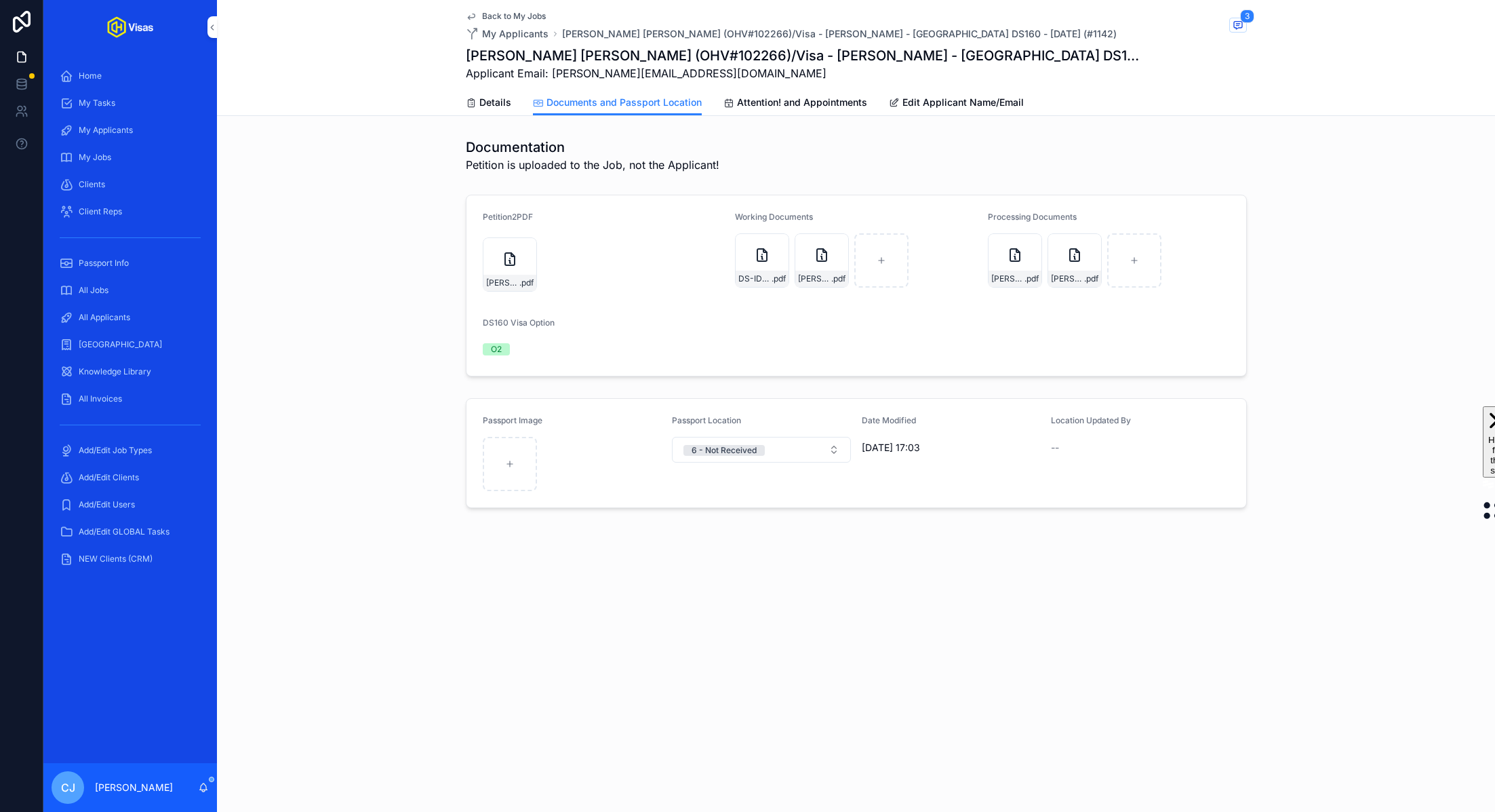
click at [0, 0] on icon "scrollable content" at bounding box center [0, 0] width 0 height 0
click at [499, 101] on span "Details" at bounding box center [495, 103] width 32 height 14
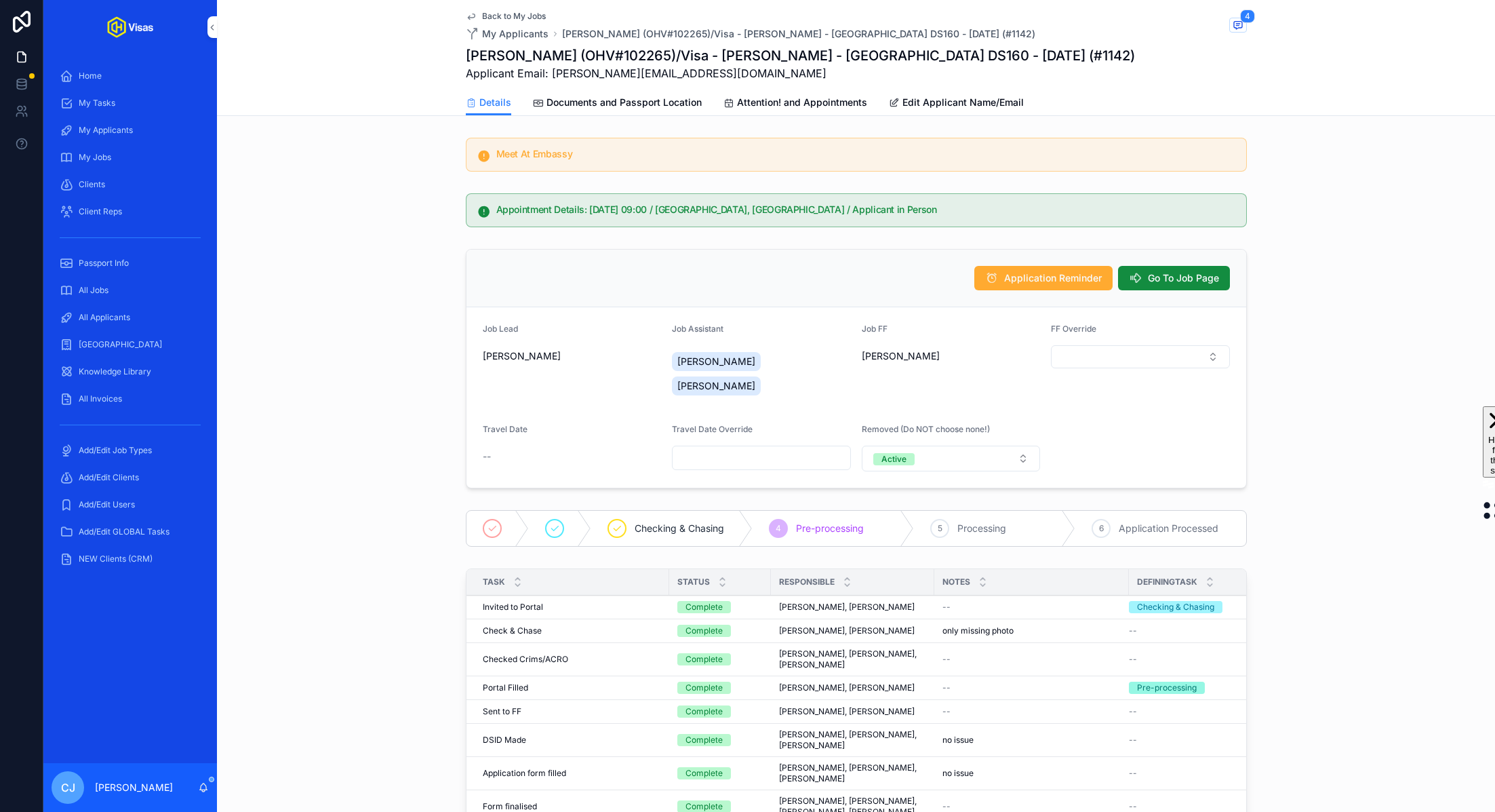
click at [1185, 272] on span "Go To Job Page" at bounding box center [1183, 278] width 71 height 14
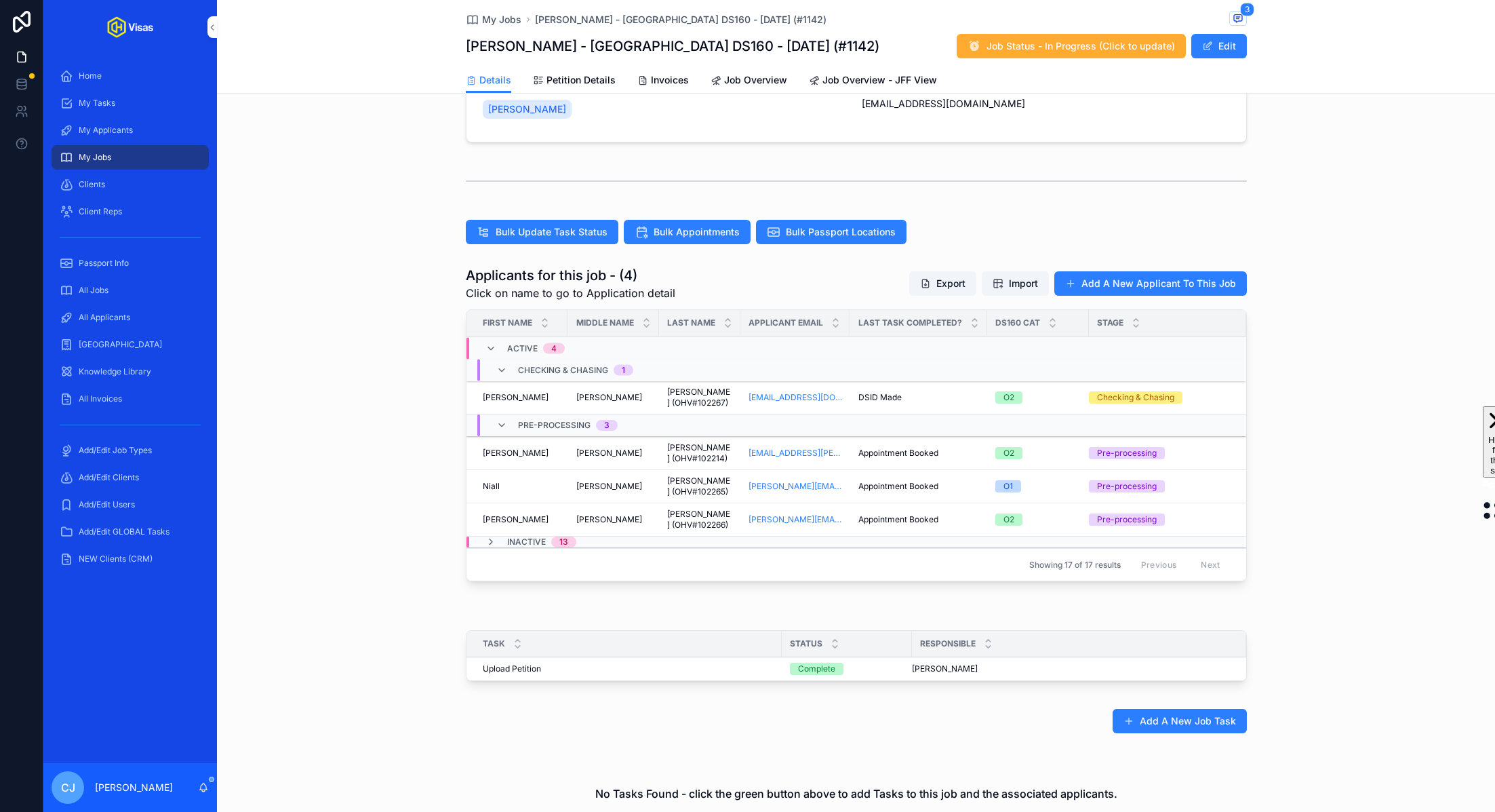
scroll to position [326, 0]
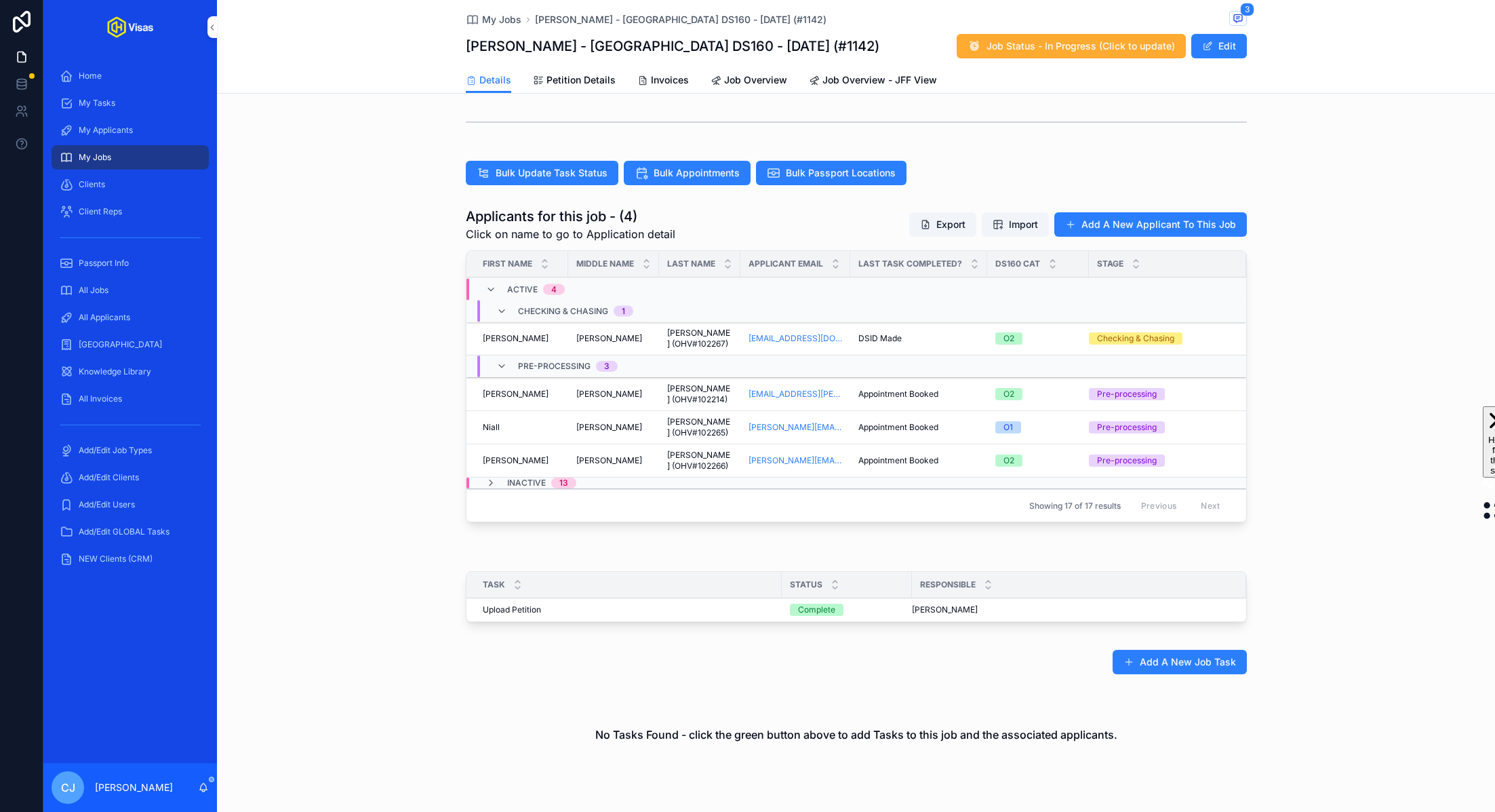
click at [715, 392] on span "[PERSON_NAME] (OHV#102214)" at bounding box center [700, 394] width 65 height 22
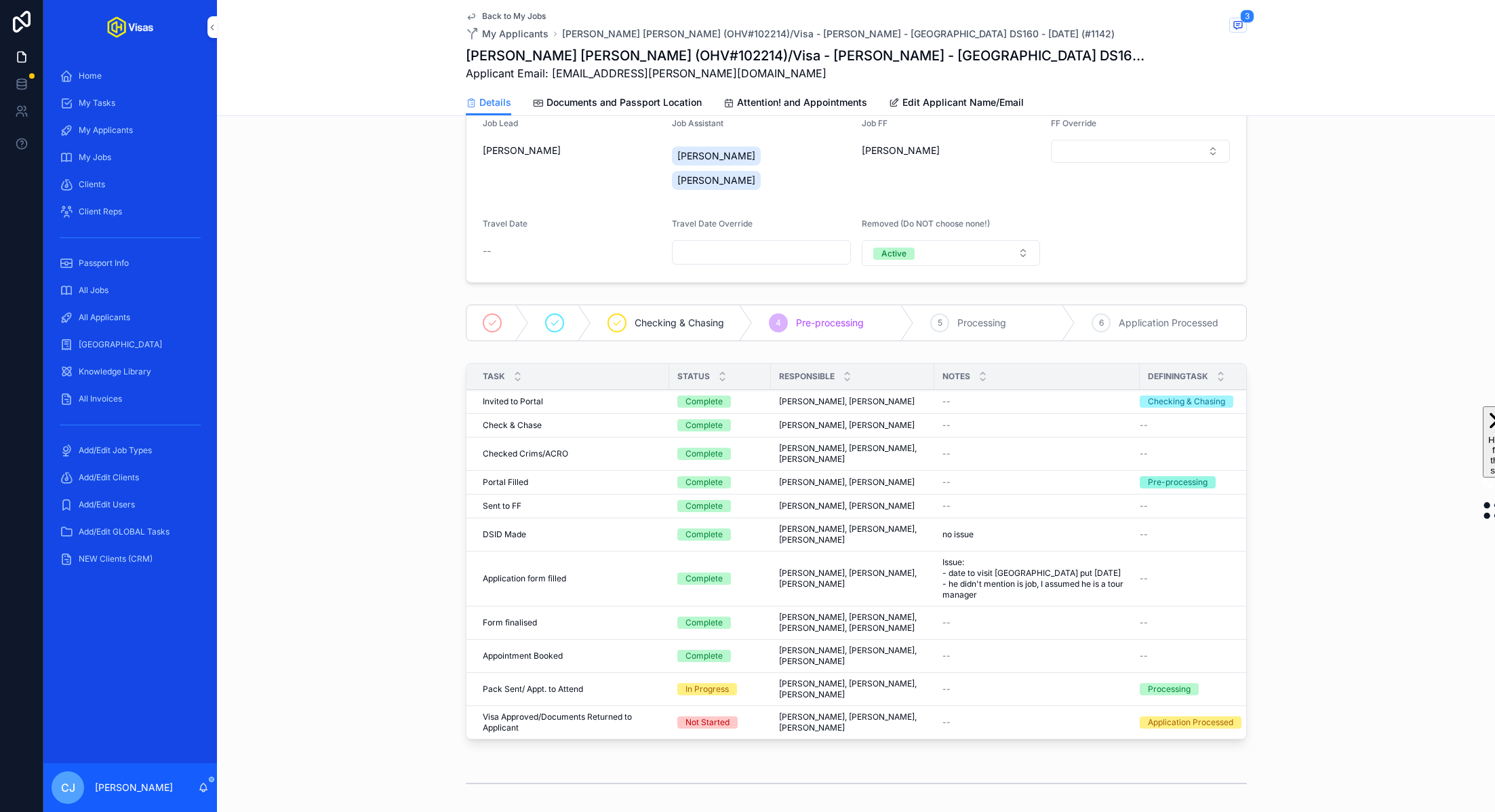
scroll to position [412, 0]
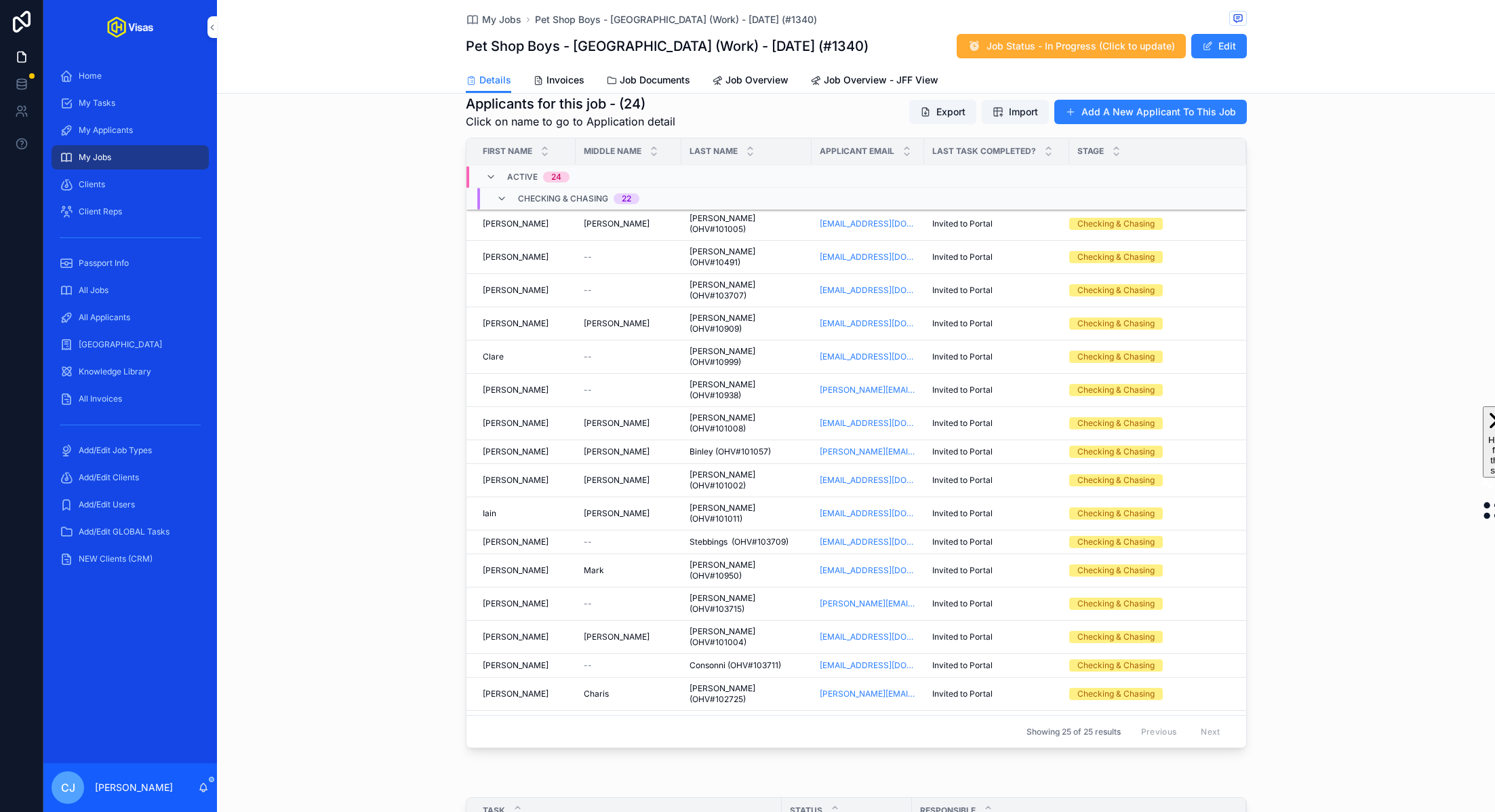
scroll to position [78, 0]
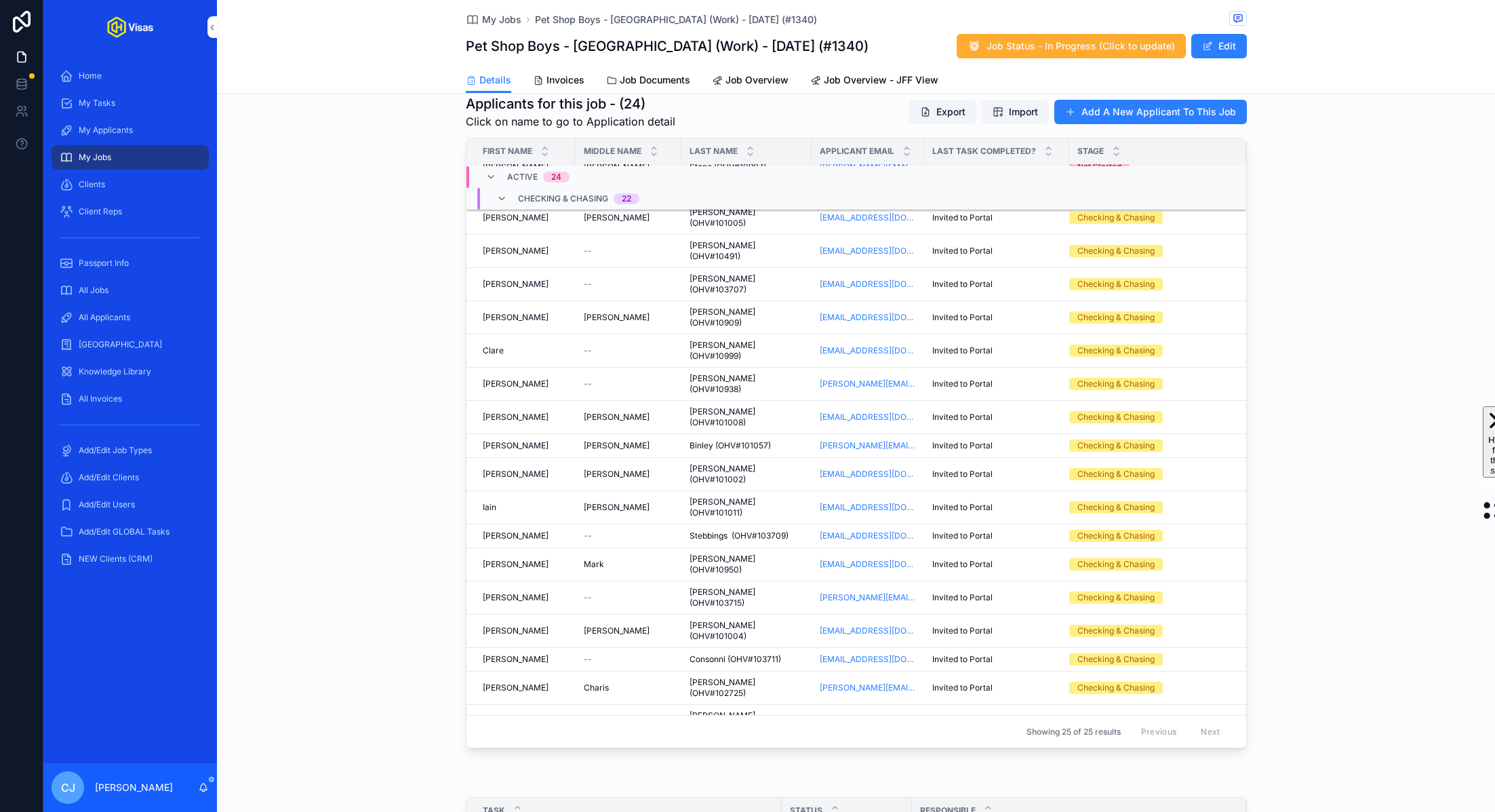
click at [743, 768] on span "Dexter (OHV#102962)" at bounding box center [732, 773] width 85 height 11
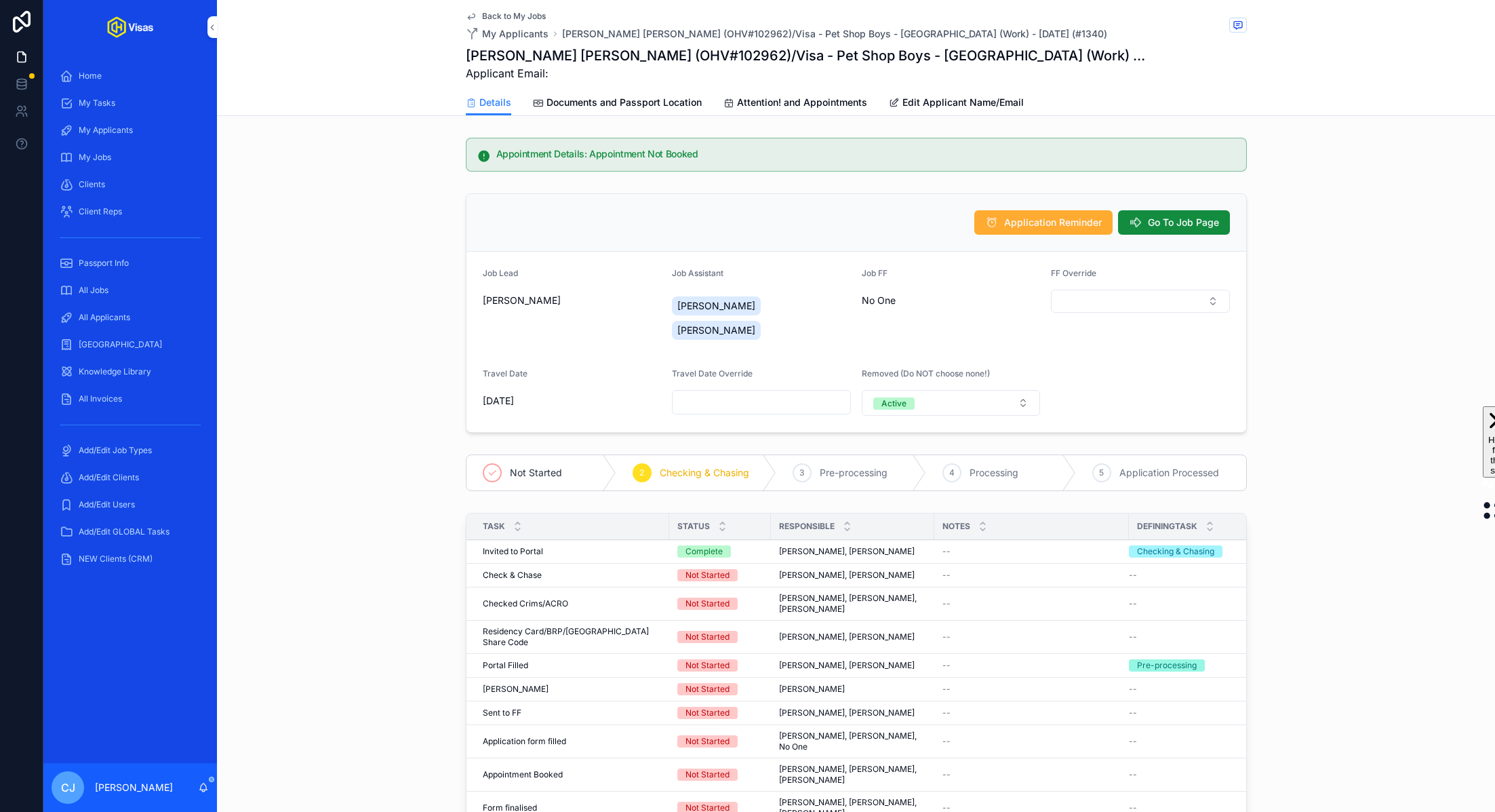
click at [952, 106] on span "Edit Applicant Name/Email" at bounding box center [963, 103] width 121 height 14
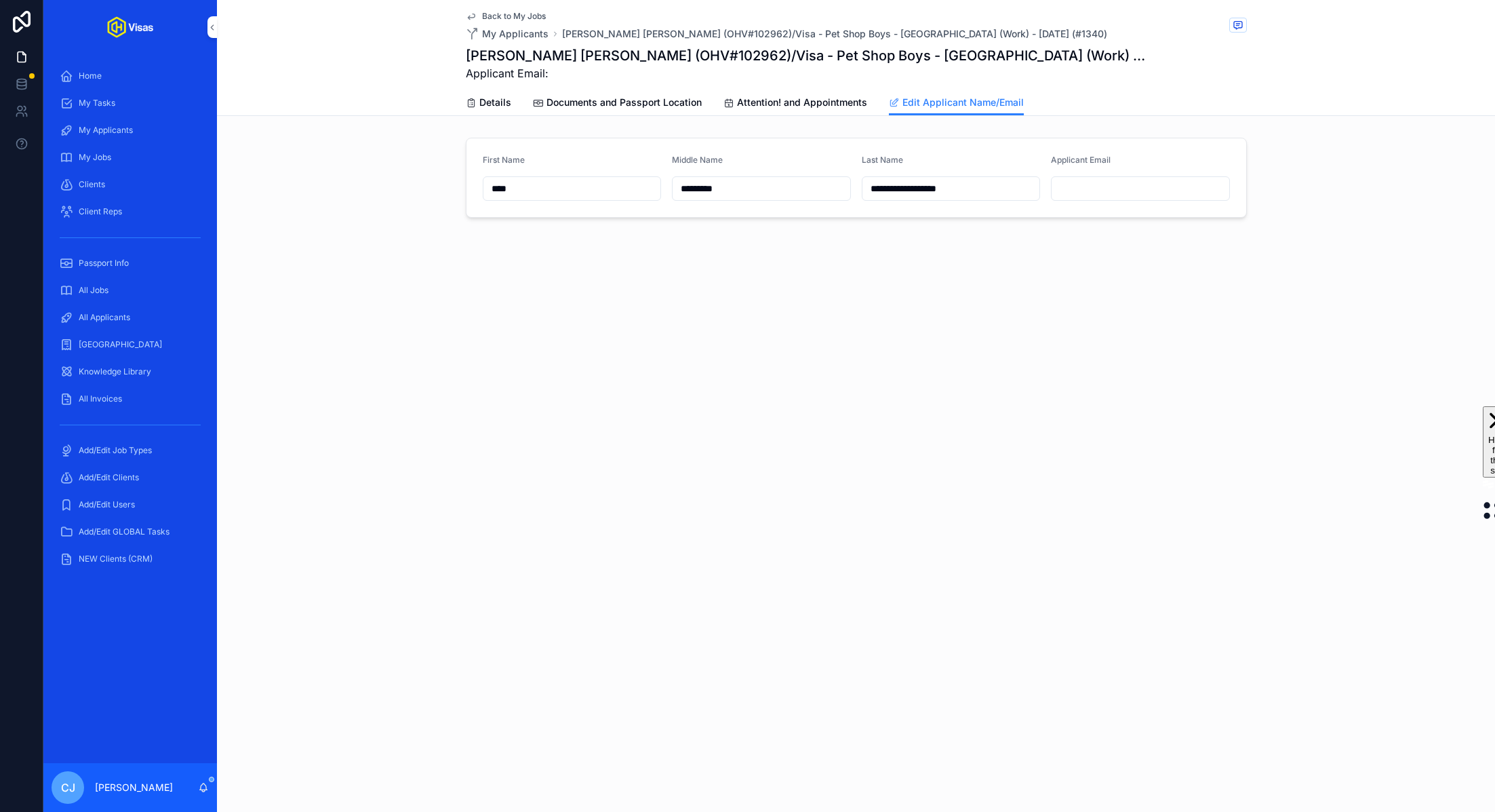
click at [1087, 189] on input "scrollable content" at bounding box center [1141, 188] width 178 height 19
paste input "**********"
type input "**********"
